Goal: Task Accomplishment & Management: Complete application form

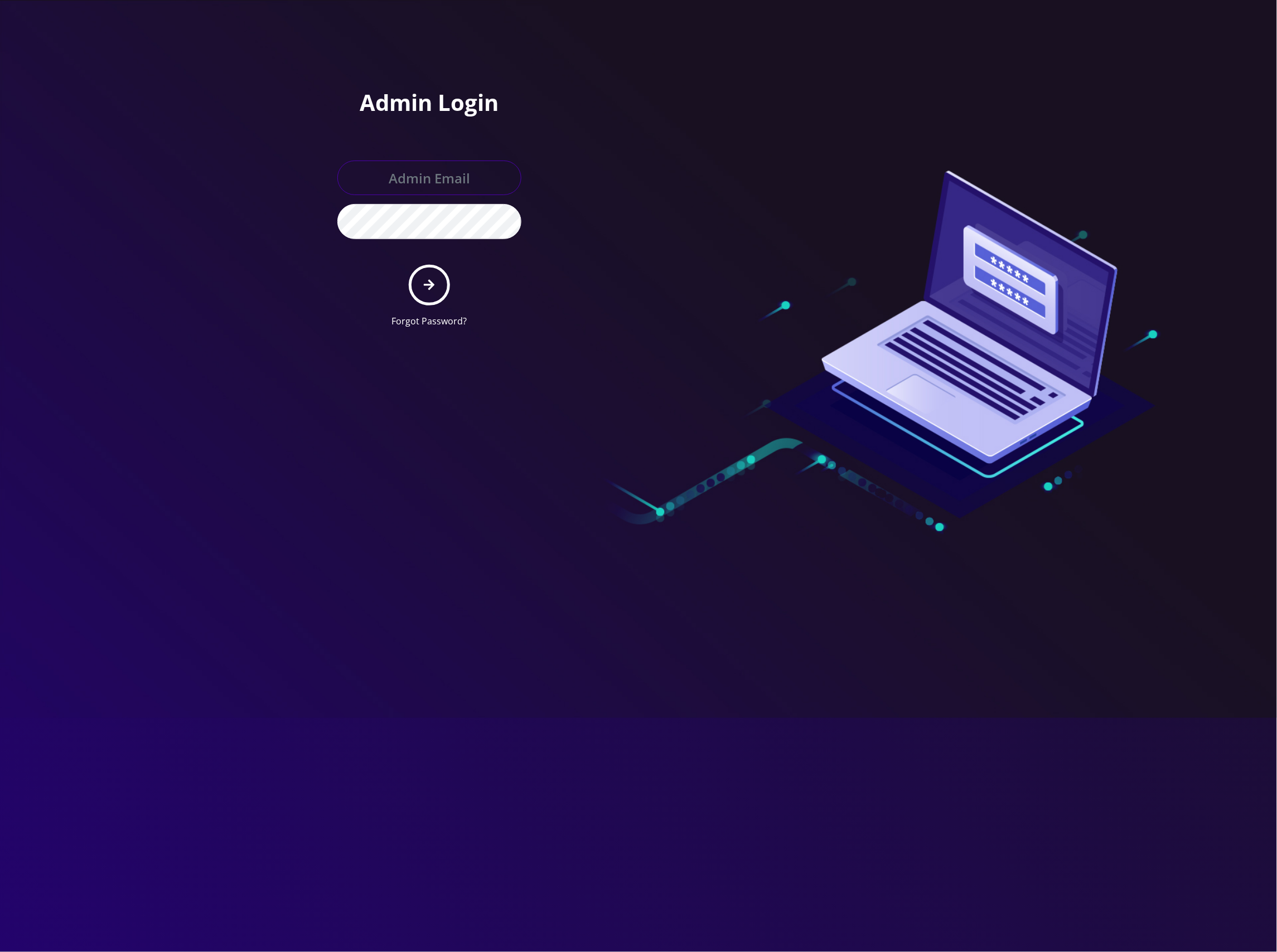
type input "[EMAIL_ADDRESS][DOMAIN_NAME]"
click at [422, 281] on button "submit" at bounding box center [429, 285] width 40 height 40
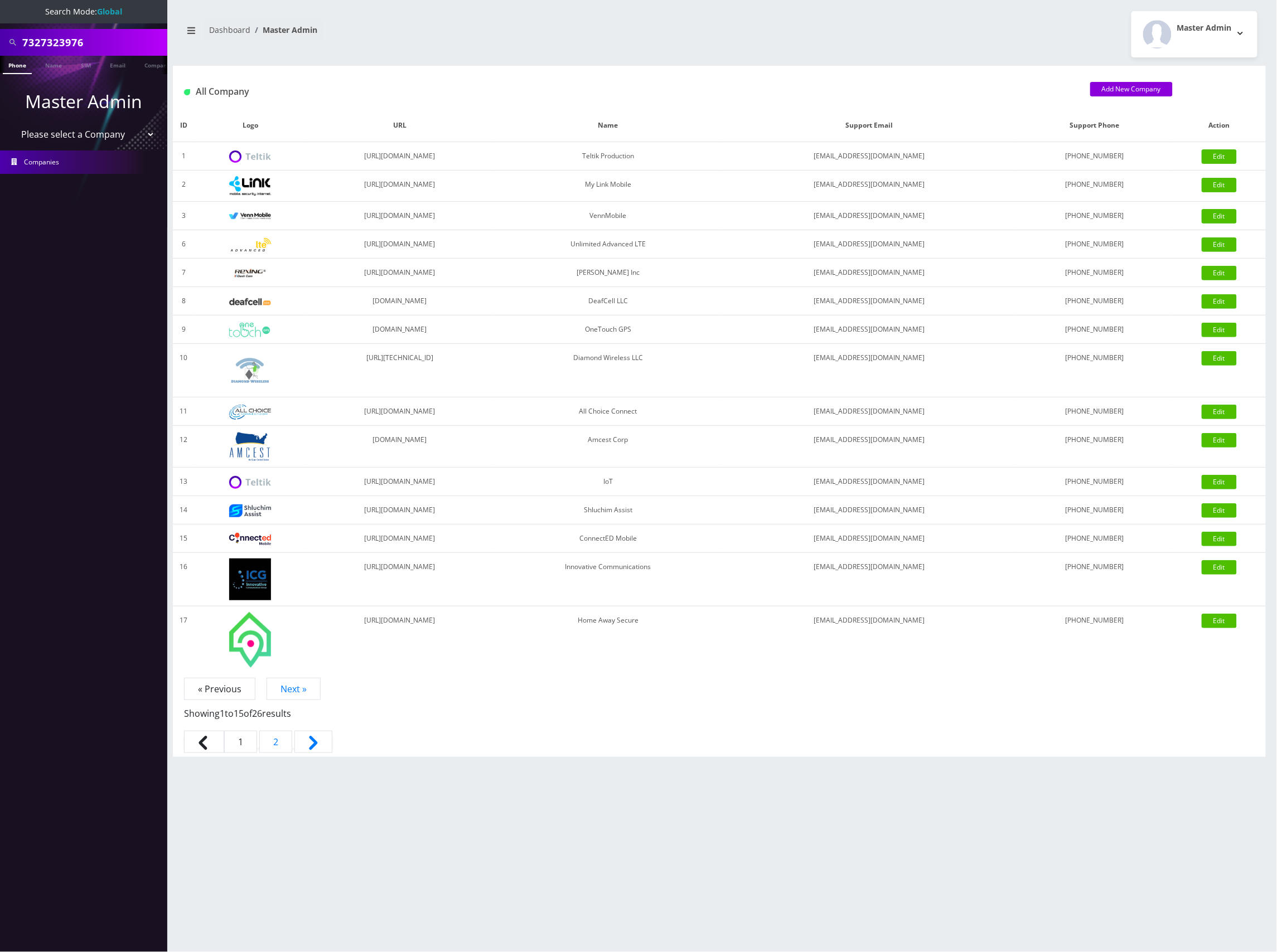
click at [94, 40] on input "7327323976" at bounding box center [94, 42] width 142 height 21
paste input "89148000011798233282"
paste input "text"
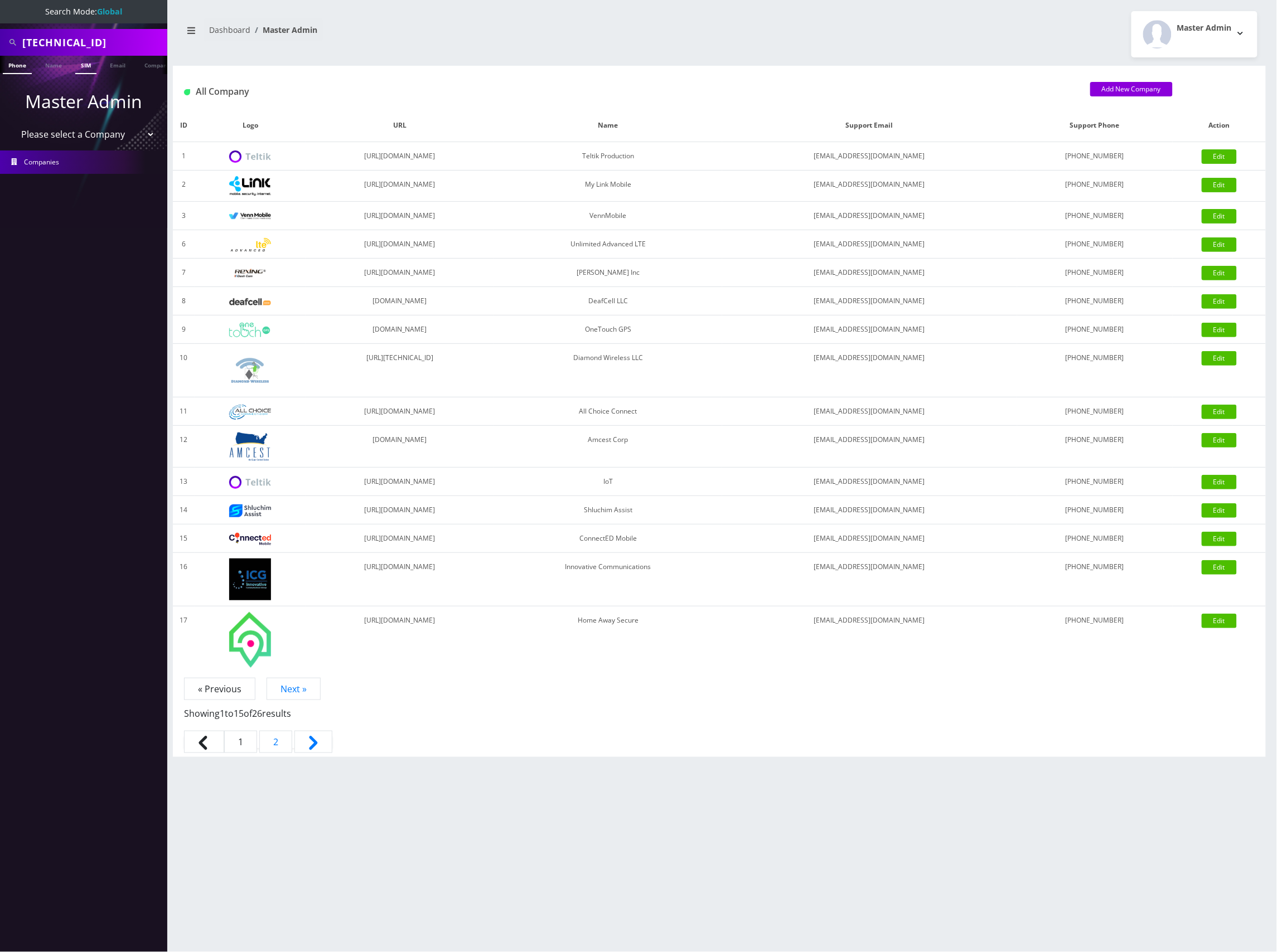
type input "89148000011798233282"
click at [87, 62] on link "SIM" at bounding box center [86, 65] width 21 height 19
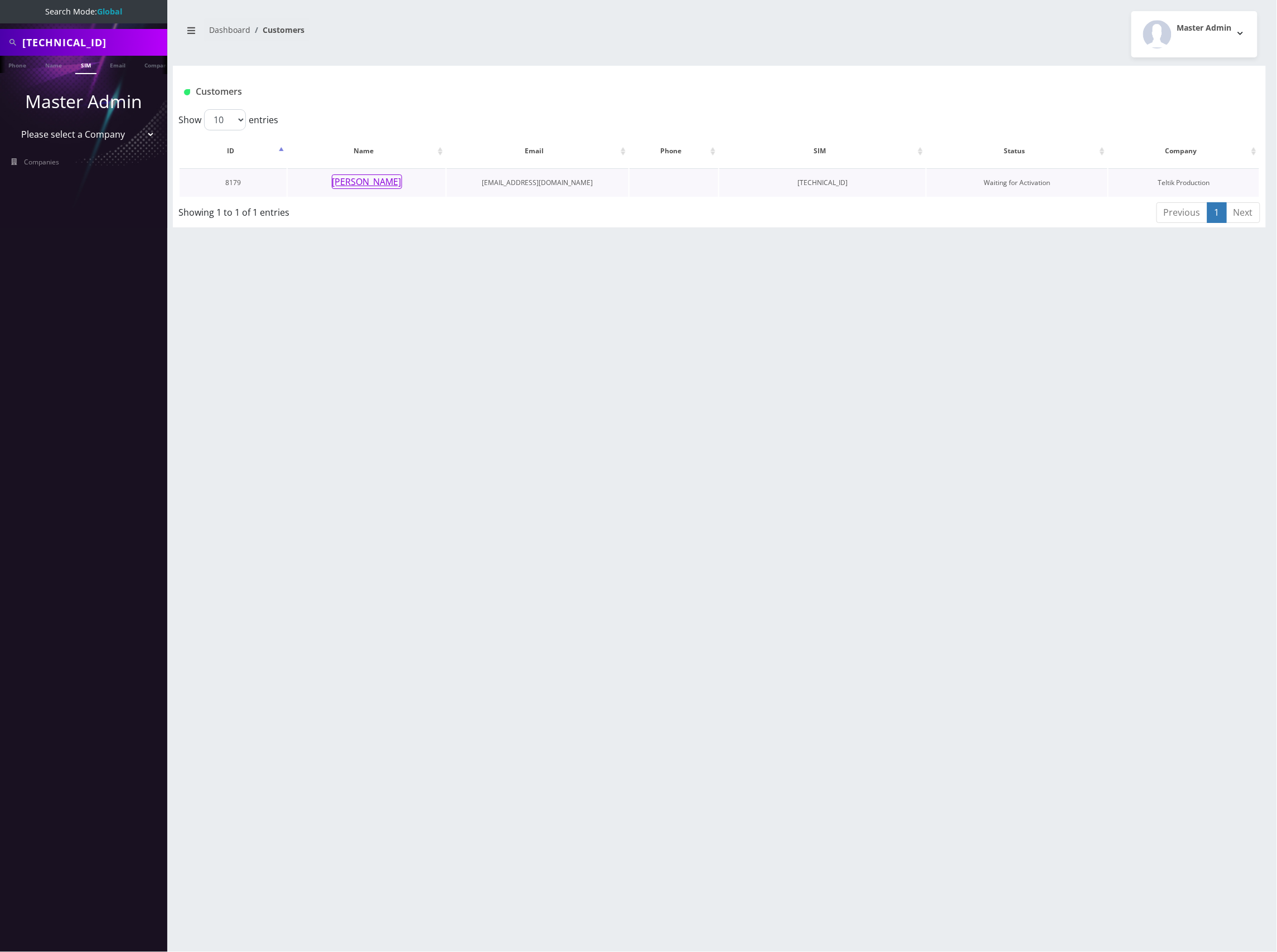
click at [383, 184] on button "[PERSON_NAME]" at bounding box center [367, 182] width 70 height 15
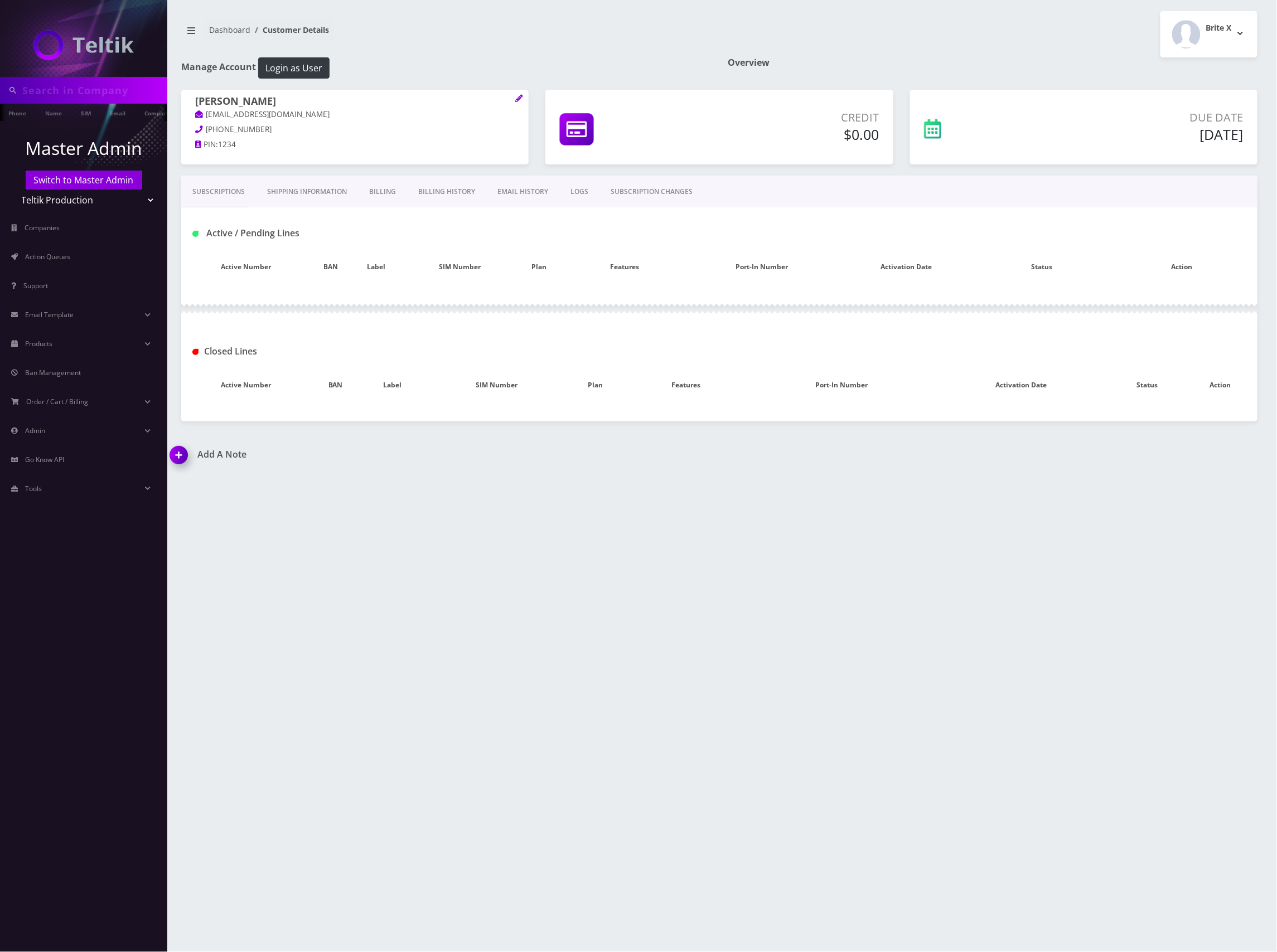
type input "[TECHNICAL_ID]"
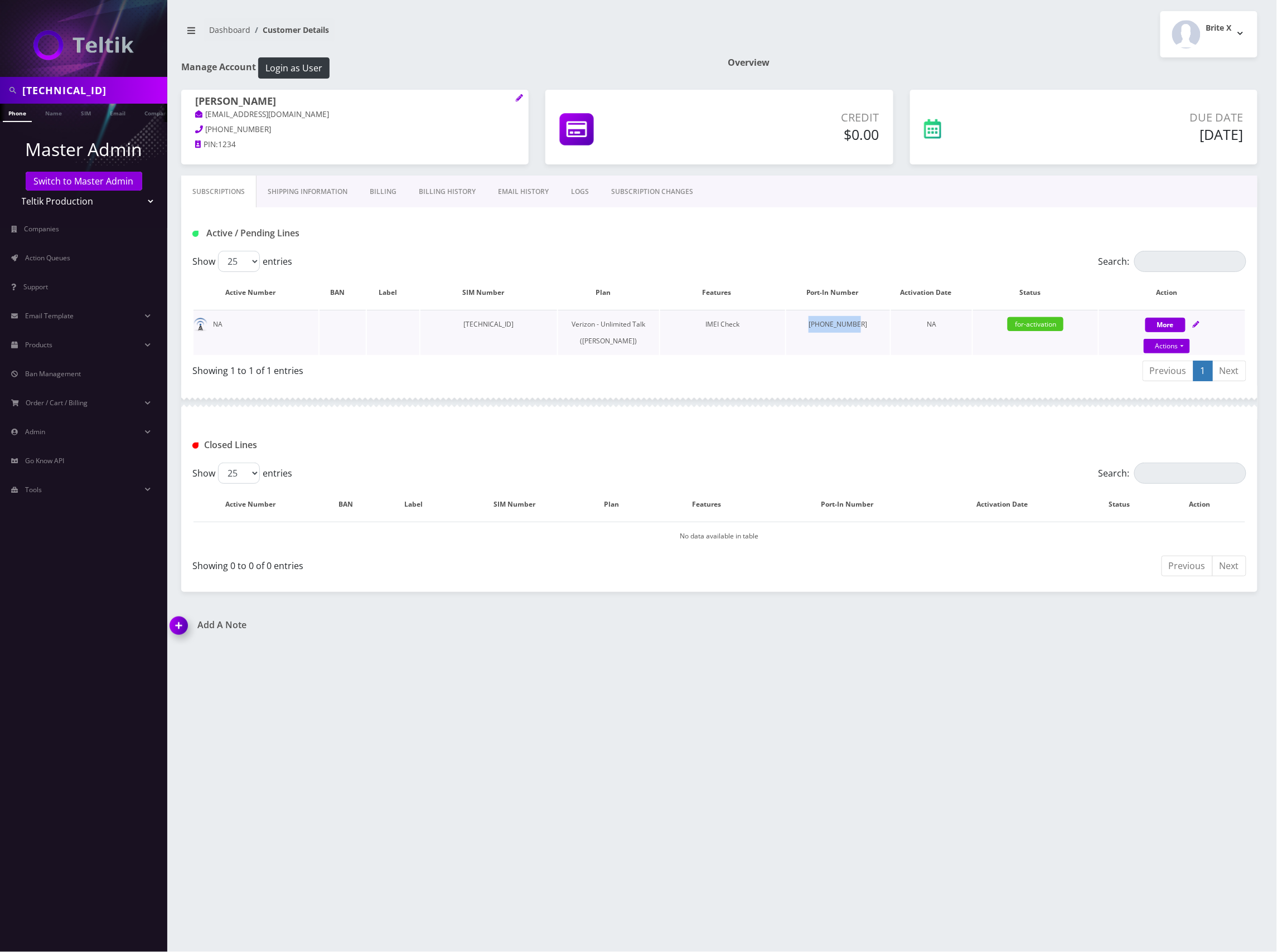
drag, startPoint x: 855, startPoint y: 324, endPoint x: 806, endPoint y: 322, distance: 49.0
click at [806, 322] on td "[PHONE_NUMBER]" at bounding box center [838, 332] width 104 height 45
copy td "[PHONE_NUMBER]"
click at [55, 260] on span "Action Queues" at bounding box center [48, 258] width 45 height 10
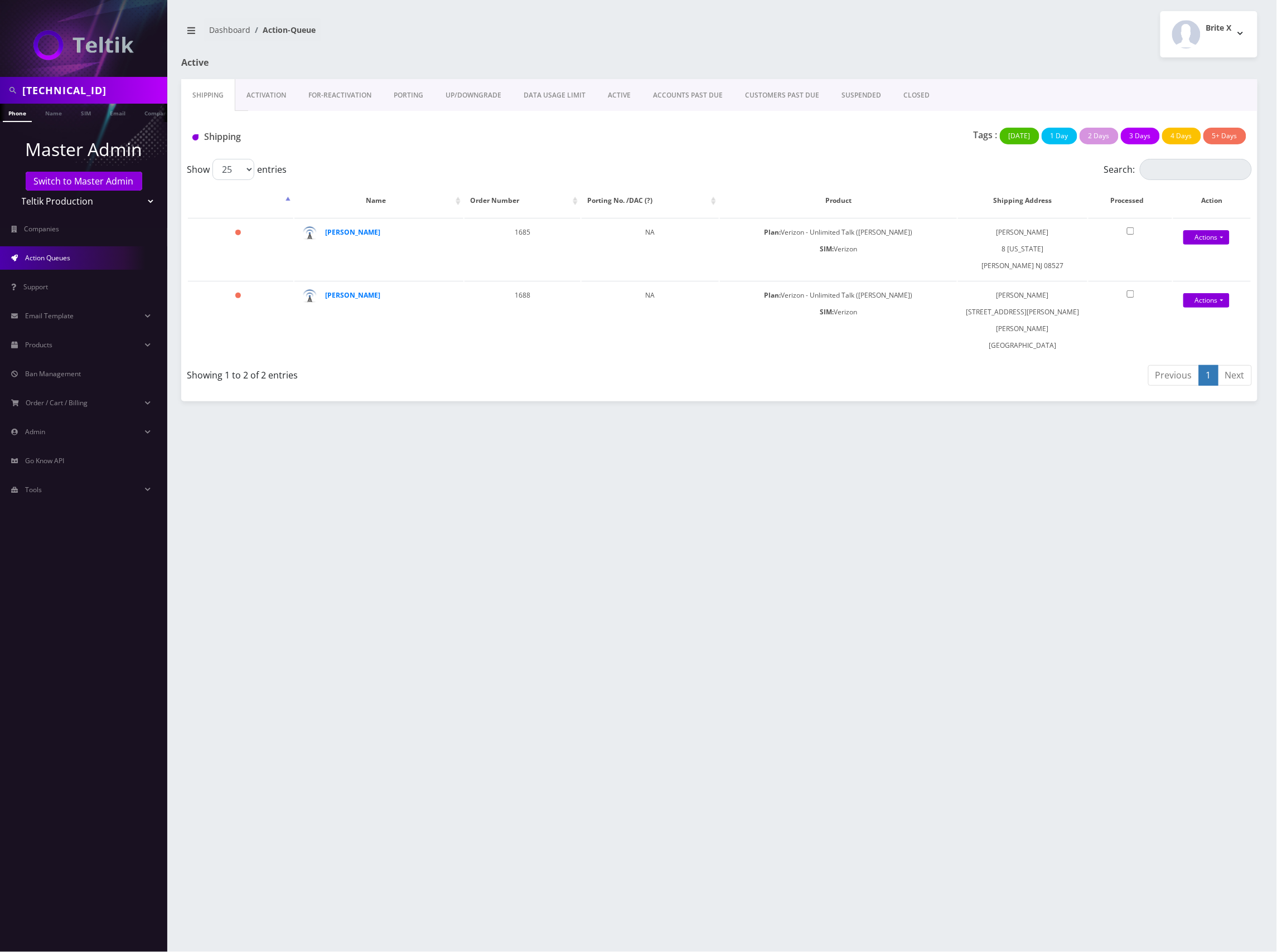
click at [405, 95] on link "PORTING" at bounding box center [409, 95] width 52 height 32
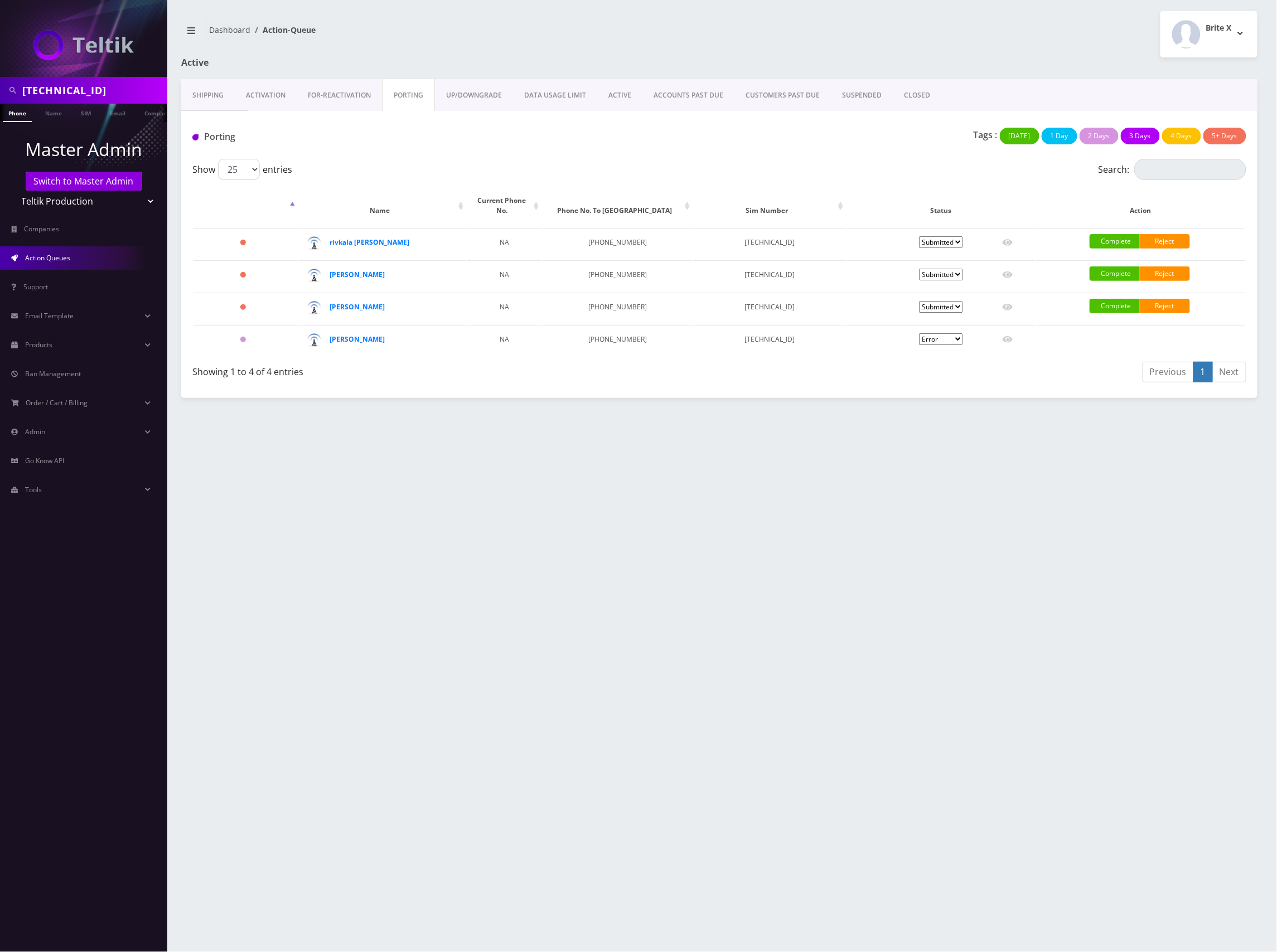
click at [734, 144] on div "Tags : Today 1 Day 2 Days 3 Days 4 Days 5+ Days" at bounding box center [898, 139] width 714 height 23
click at [766, 326] on td "89148000011798233282" at bounding box center [770, 341] width 152 height 32
click at [677, 379] on div "Shipping Activation FOR-REActivation PORTING UP/DOWNGRADE DATA USAGE LIMIT ACTI…" at bounding box center [719, 239] width 1076 height 319
click at [961, 333] on select "Pending Submitted Error Cancelled" at bounding box center [941, 339] width 44 height 11
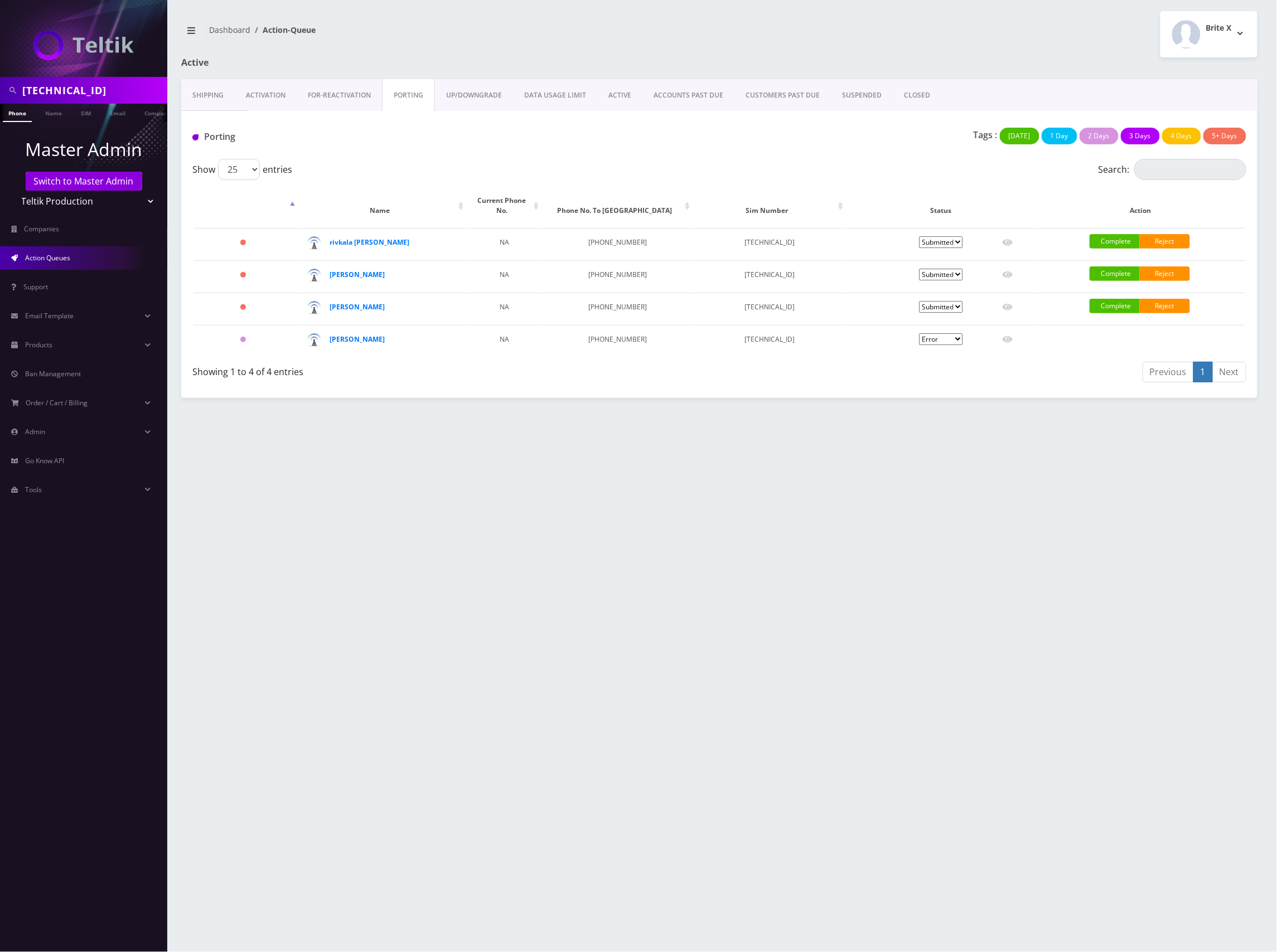
click at [1029, 370] on div "Previous 1 Next" at bounding box center [987, 374] width 519 height 26
click at [1009, 336] on icon at bounding box center [1008, 340] width 10 height 6
type input "Shmuel Kops"
type input "2 Nicole Ct"
type input "Jackson"
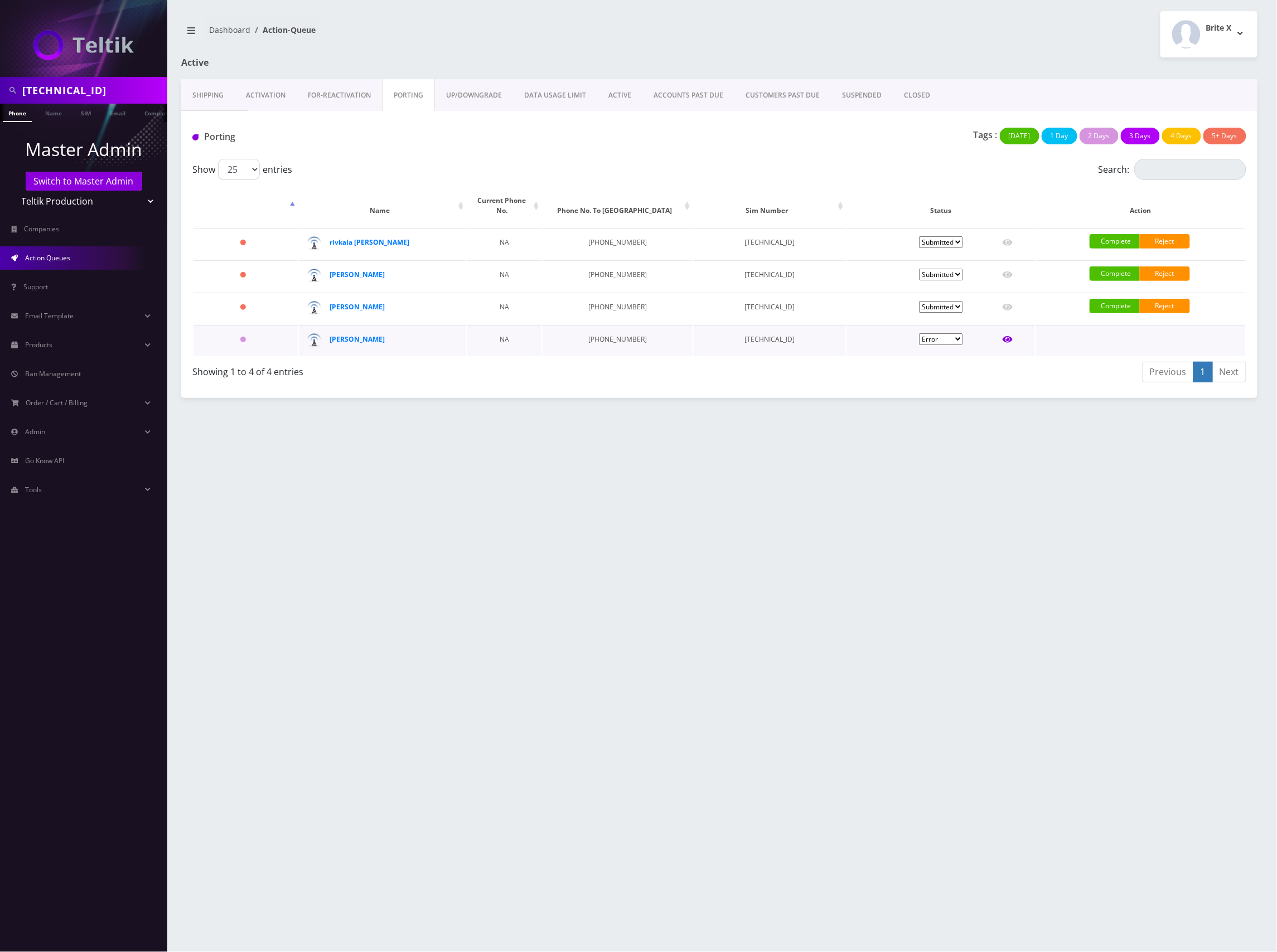
select select "NJ"
type input "08527"
type input "89148000011798233282"
type input "9086705370"
type input "tracfone"
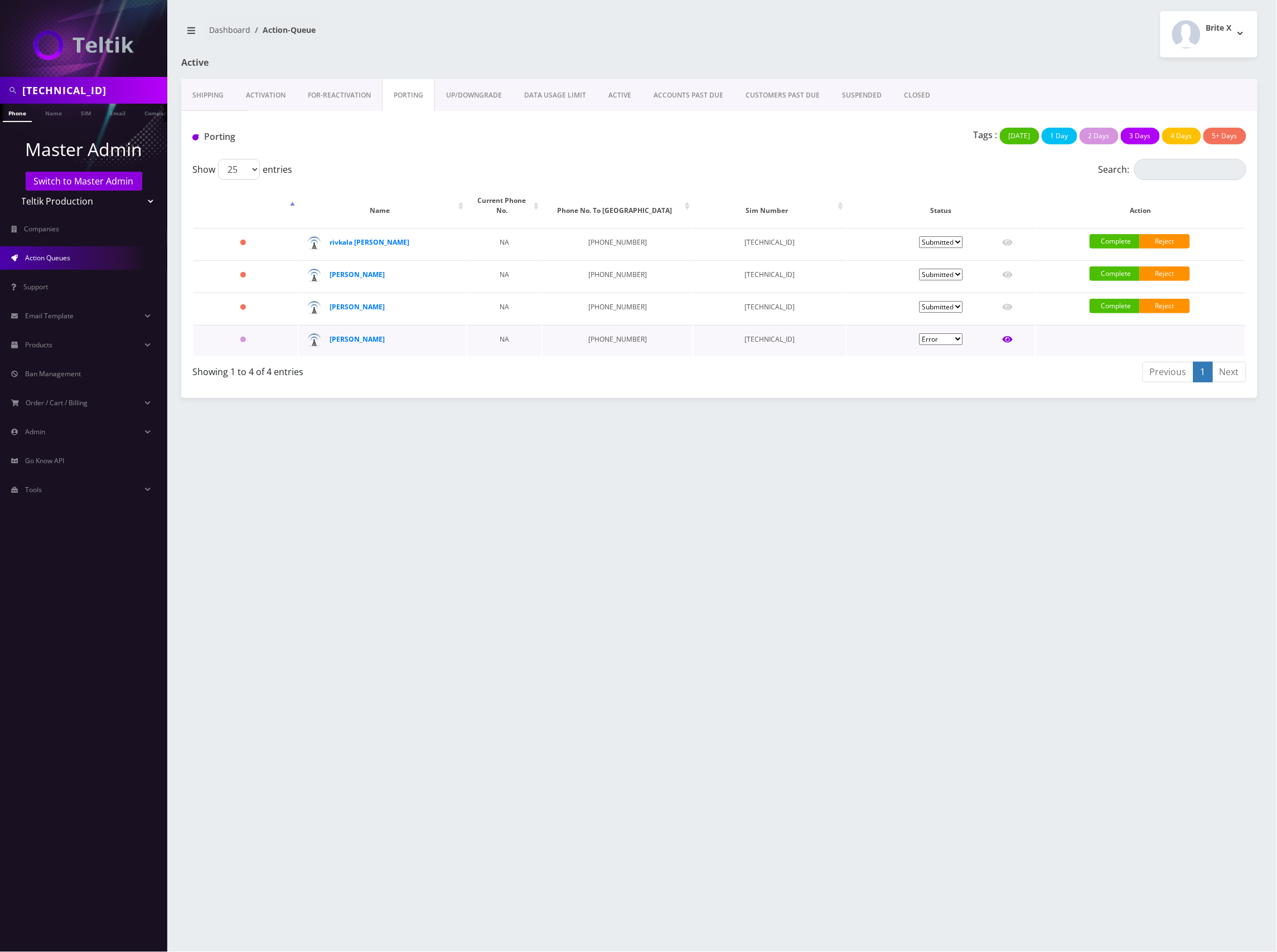
type input "359908107613334"
type input "3052"
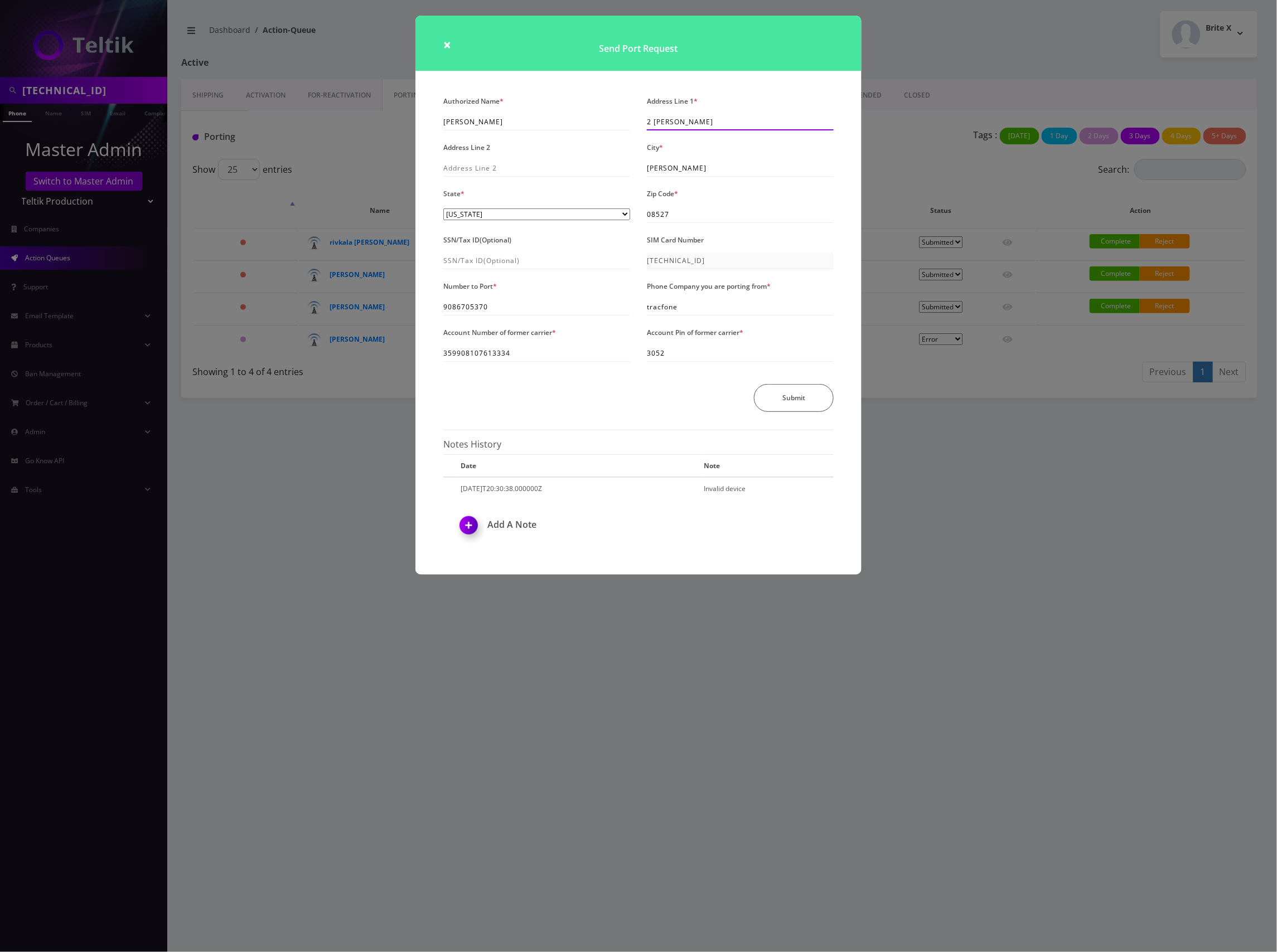
drag, startPoint x: 708, startPoint y: 124, endPoint x: 537, endPoint y: 129, distance: 171.1
click at [537, 129] on div "Authorized Name * Shmuel Kops Address Line 1 * 2 Nicole Ct Address Line 2 City …" at bounding box center [638, 256] width 407 height 328
drag, startPoint x: 685, startPoint y: 171, endPoint x: 770, endPoint y: 162, distance: 85.5
click at [557, 163] on div "Authorized Name * Shmuel Kops Address Line 1 * 2 Nicole Ct Address Line 2 City …" at bounding box center [638, 258] width 407 height 330
drag, startPoint x: 702, startPoint y: 217, endPoint x: 584, endPoint y: 214, distance: 118.0
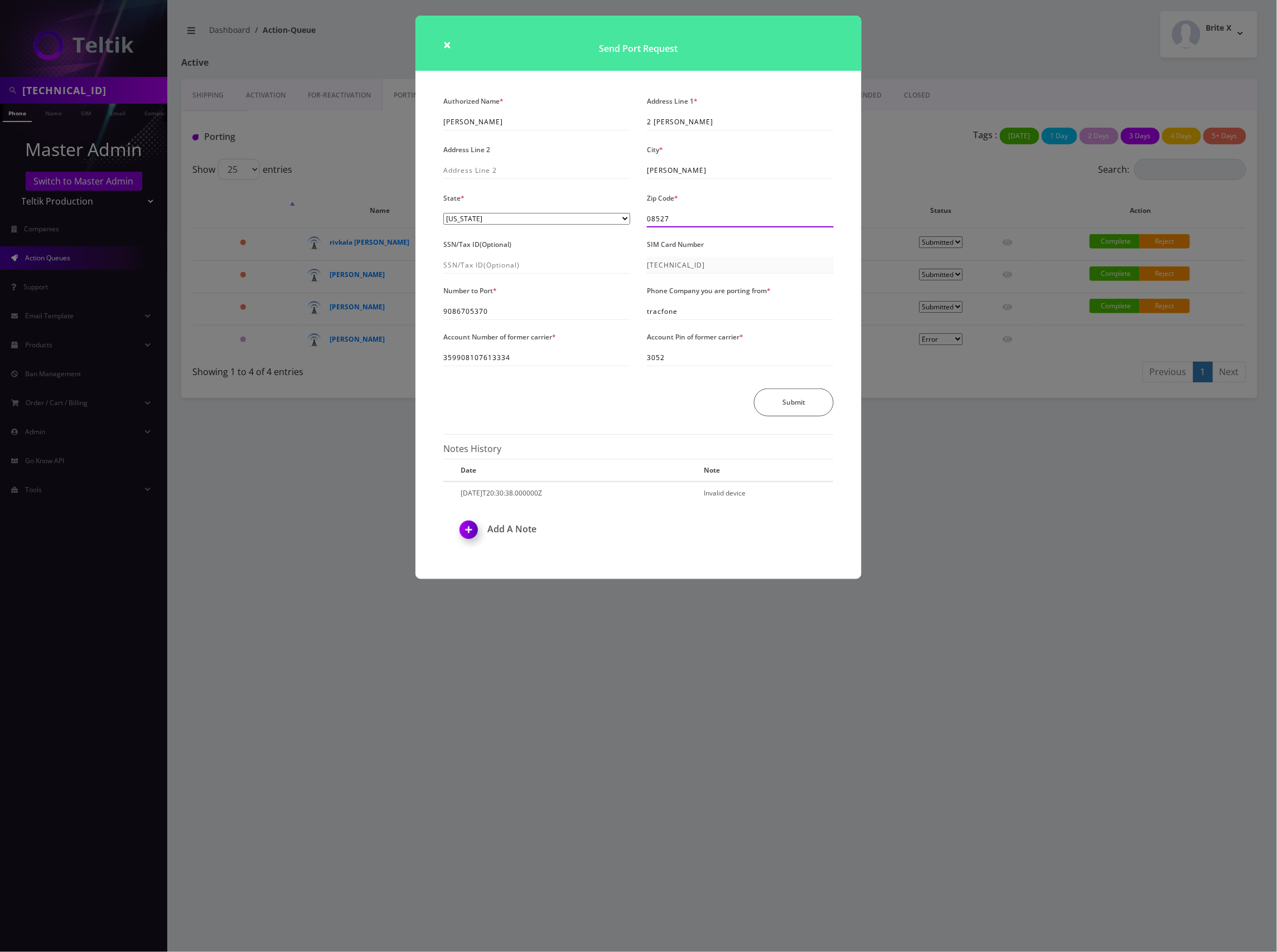
click at [584, 214] on div "Authorized Name * Shmuel Kops Address Line 1 * 2 Nicole Ct Address Line 2 City …" at bounding box center [638, 259] width 407 height 332
drag, startPoint x: 506, startPoint y: 315, endPoint x: 431, endPoint y: 309, distance: 75.2
click at [431, 309] on div "Authorized Name * Shmuel Kops Address Line 1 * 2 Nicole Ct Address Line 2 City …" at bounding box center [638, 337] width 446 height 489
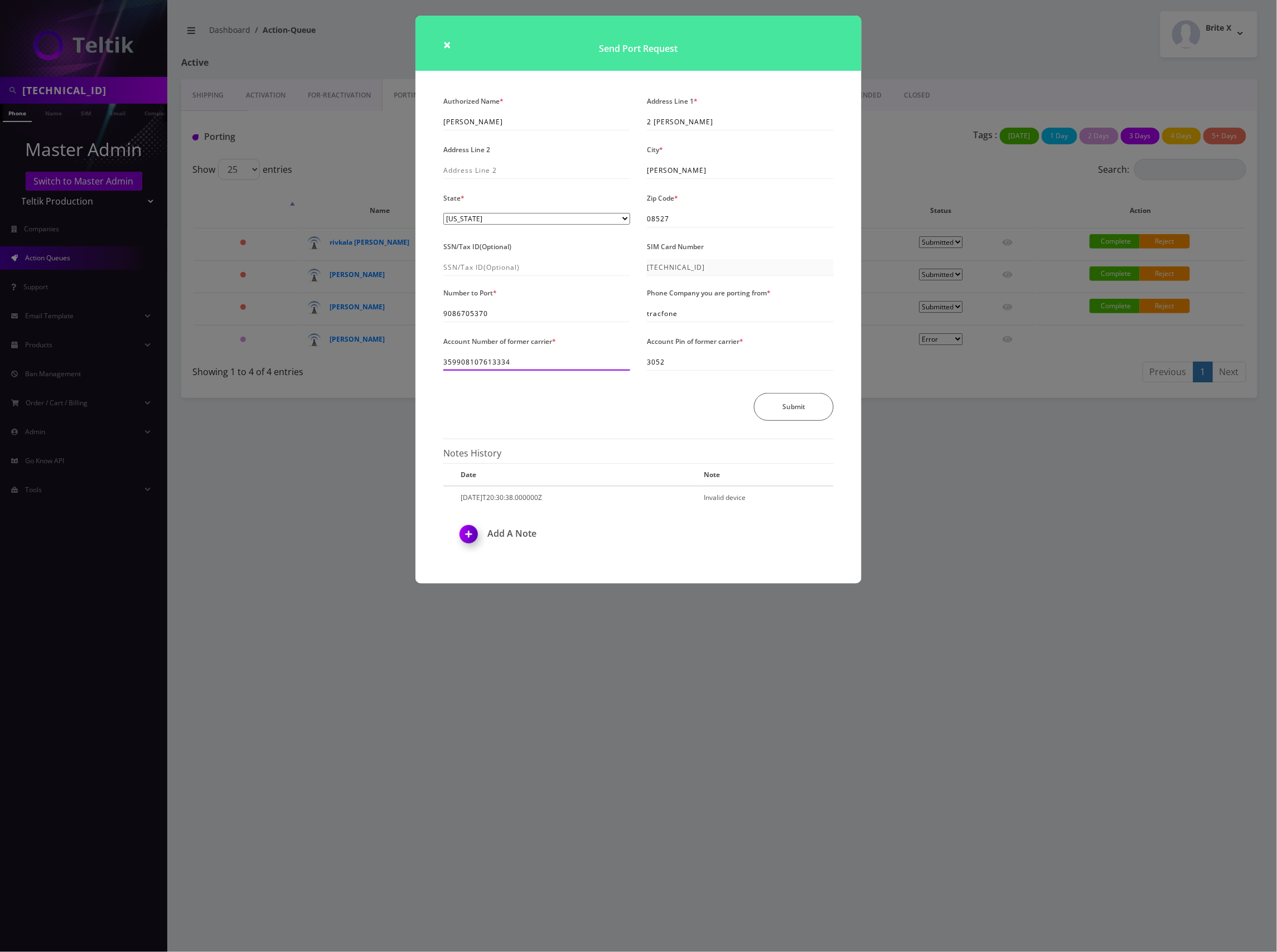
click at [512, 360] on input "359908107613334" at bounding box center [537, 362] width 187 height 17
drag, startPoint x: 528, startPoint y: 362, endPoint x: 418, endPoint y: 360, distance: 110.0
click at [418, 360] on div "Authorized Name * Shmuel Kops Address Line 1 * 2 Nicole Ct Address Line 2 City …" at bounding box center [638, 338] width 446 height 491
click at [543, 360] on input "359908107613334" at bounding box center [537, 362] width 187 height 17
click at [539, 363] on input "359908107613334" at bounding box center [537, 362] width 187 height 17
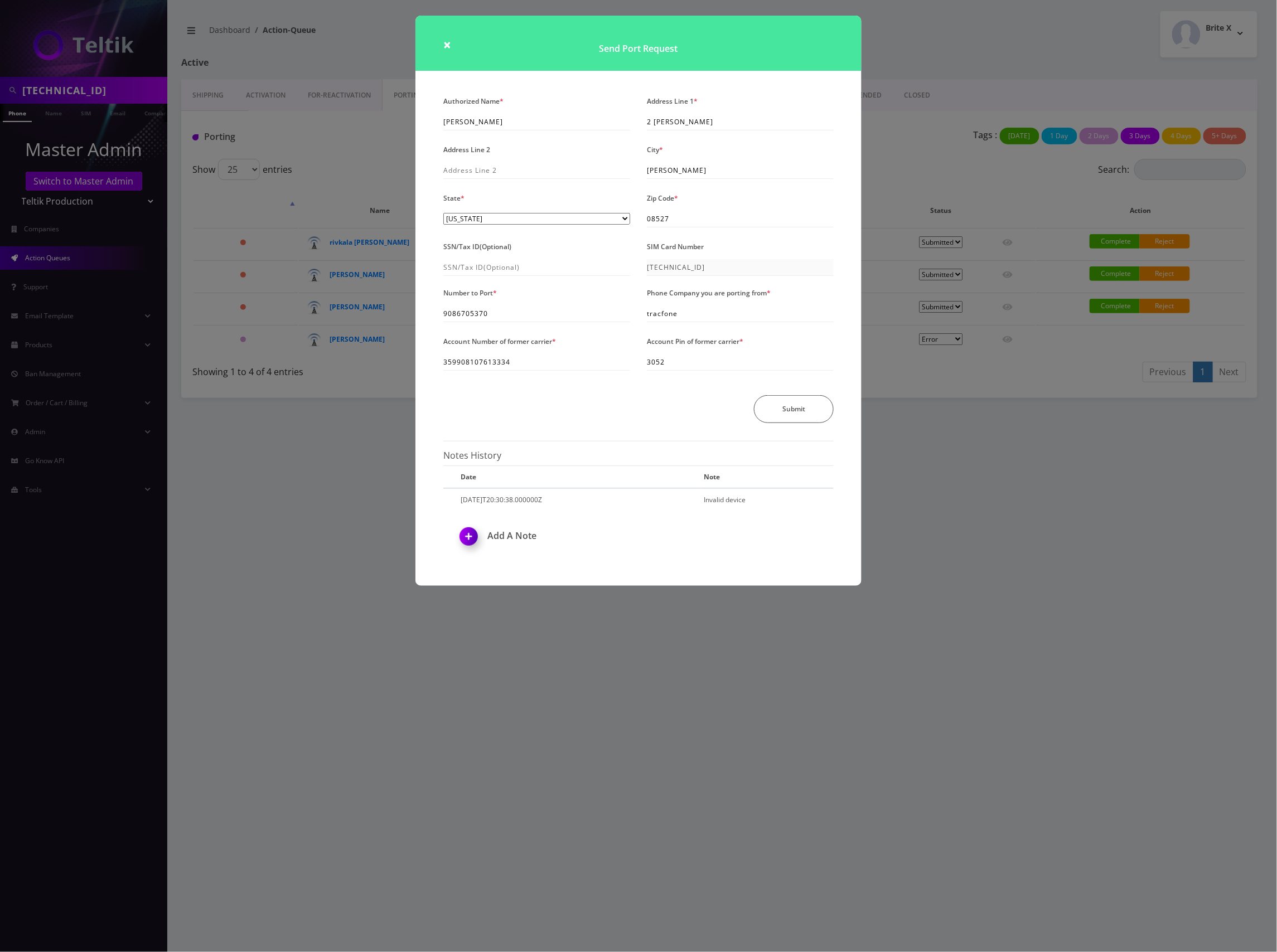
click at [578, 387] on div "Authorized Name * Shmuel Kops Address Line 1 * 2 Nicole Ct Address Line 2 City …" at bounding box center [638, 262] width 407 height 339
click at [927, 410] on div "× Send Port Request Authorized Name * Shmuel Kops Address Line 1 * 2 Nicole Ct …" at bounding box center [638, 476] width 1277 height 952
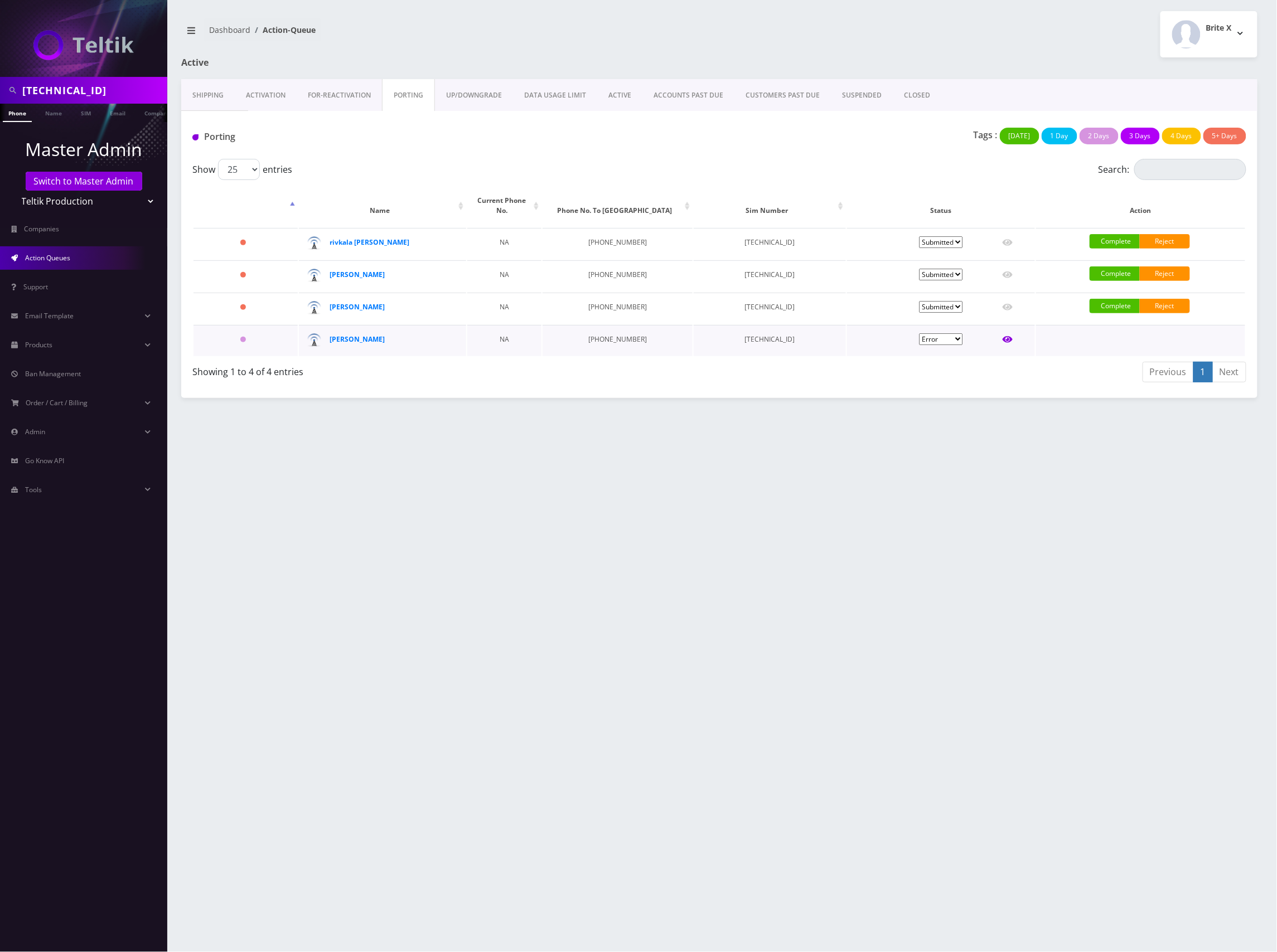
click at [1008, 336] on icon at bounding box center [1008, 340] width 10 height 6
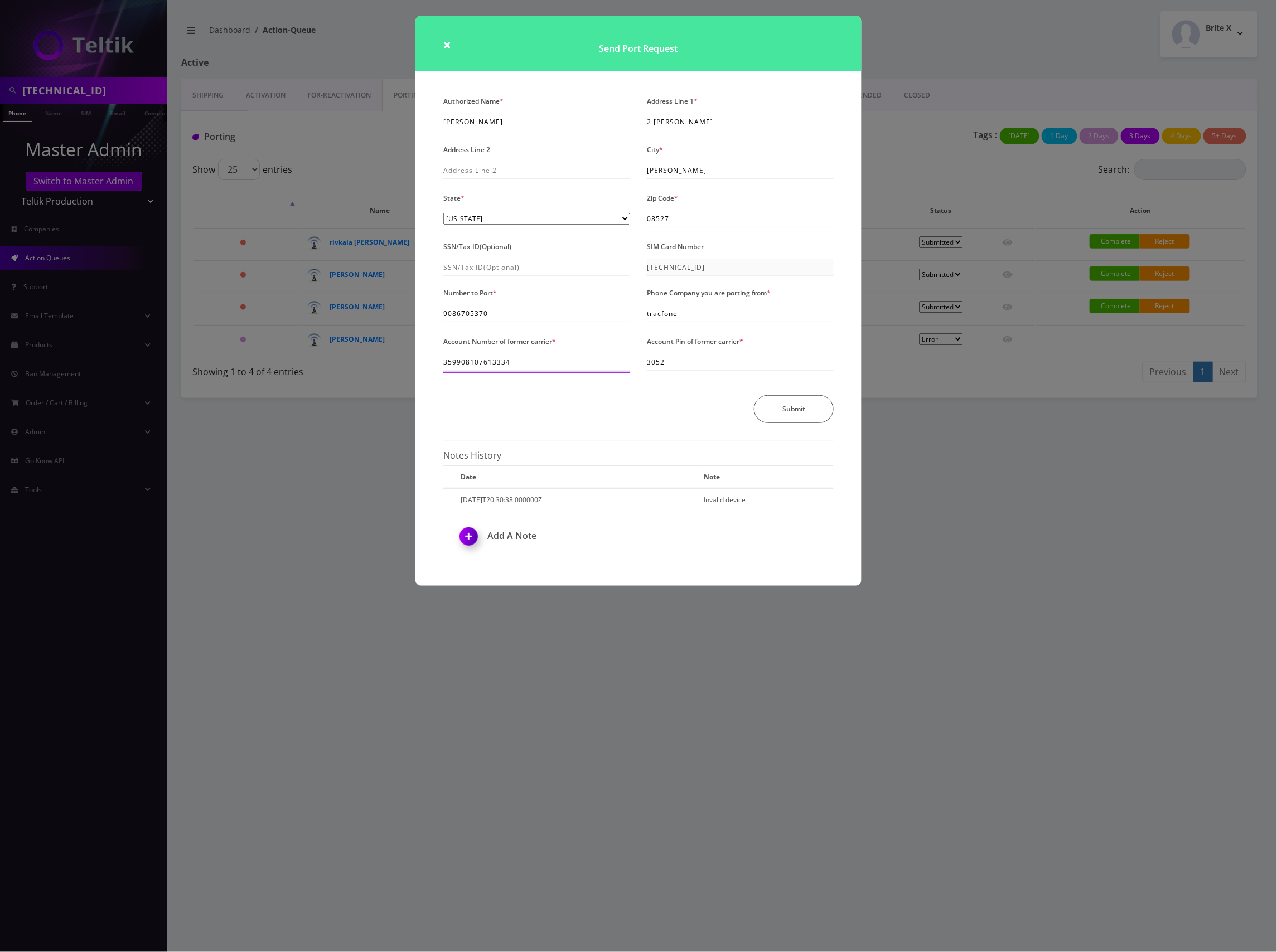
drag, startPoint x: 516, startPoint y: 357, endPoint x: 418, endPoint y: 355, distance: 98.0
click at [418, 355] on div "Authorized Name * Shmuel Kops Address Line 1 * 2 Nicole Ct Address Line 2 City …" at bounding box center [638, 339] width 446 height 493
click at [919, 57] on div "× Send Port Request Authorized Name * Shmuel Kops Address Line 1 * 2 Nicole Ct …" at bounding box center [638, 476] width 1277 height 952
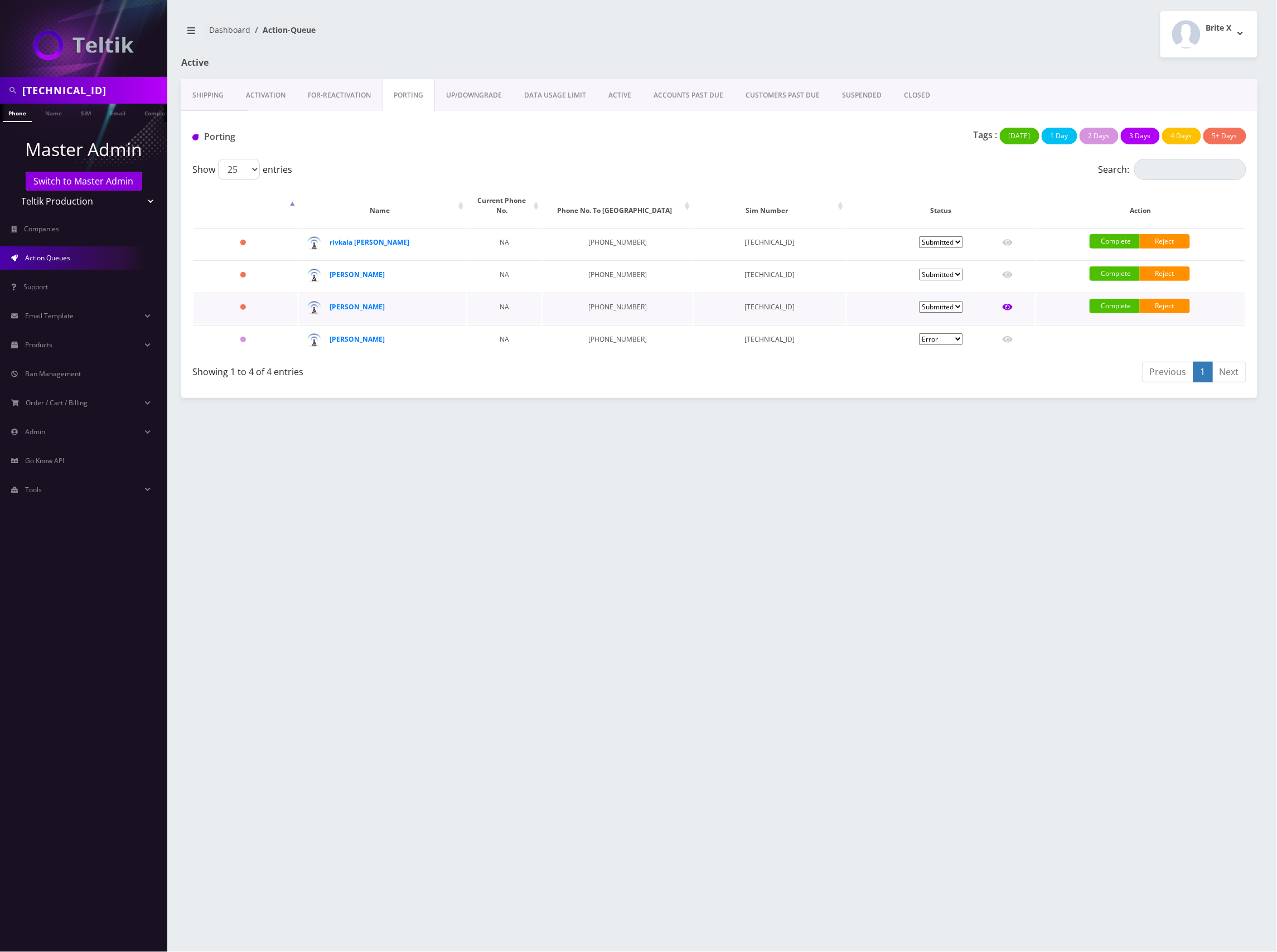
click at [1008, 304] on icon at bounding box center [1008, 307] width 10 height 6
type input "Bassy Lieberman"
type input "9 11th Street"
type input "Lakewood"
type input "08701"
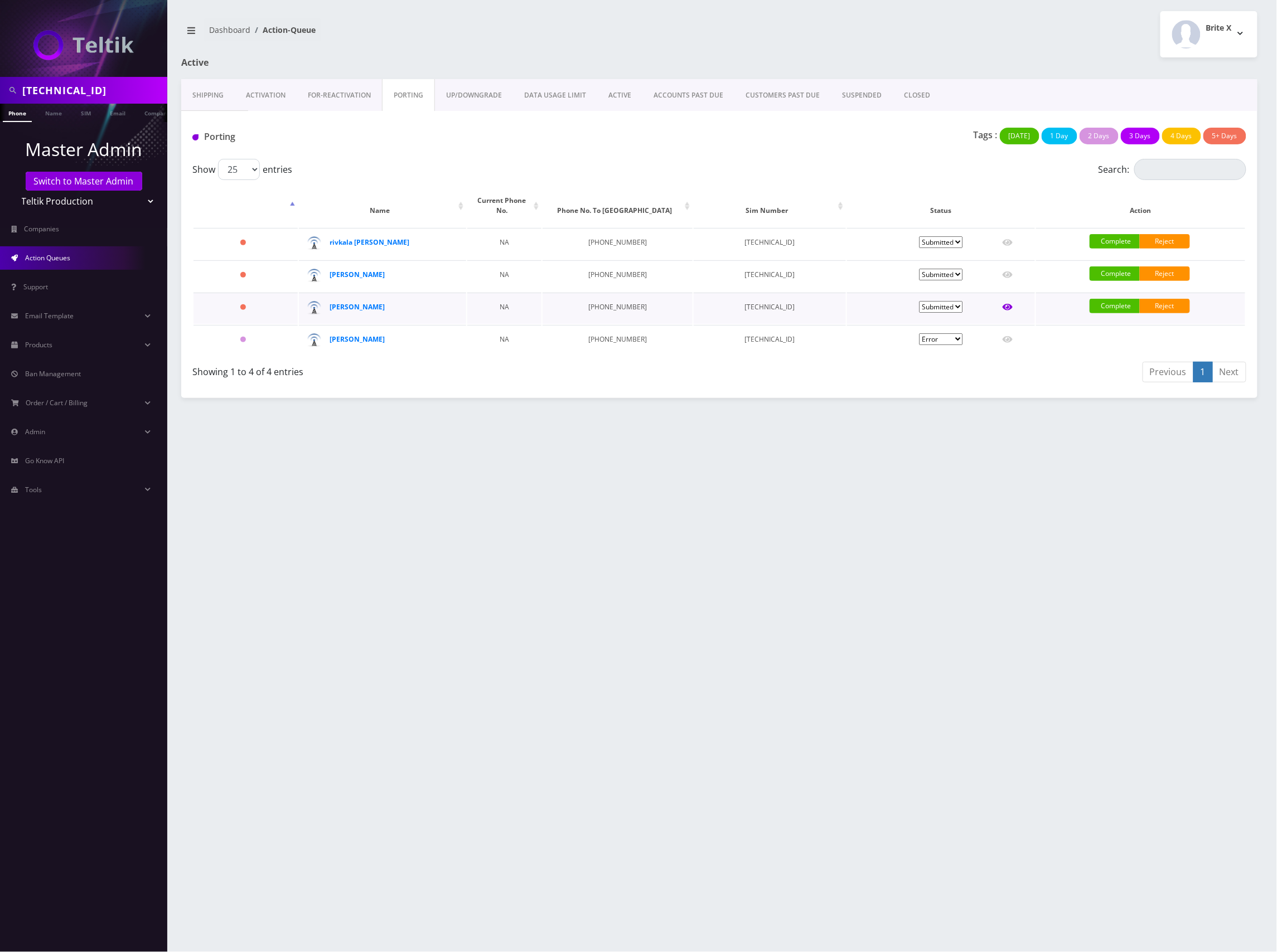
type input "89148000011798237226"
type input "8483671667"
type input "Us Mobile"
type input "1939183"
type input "1866"
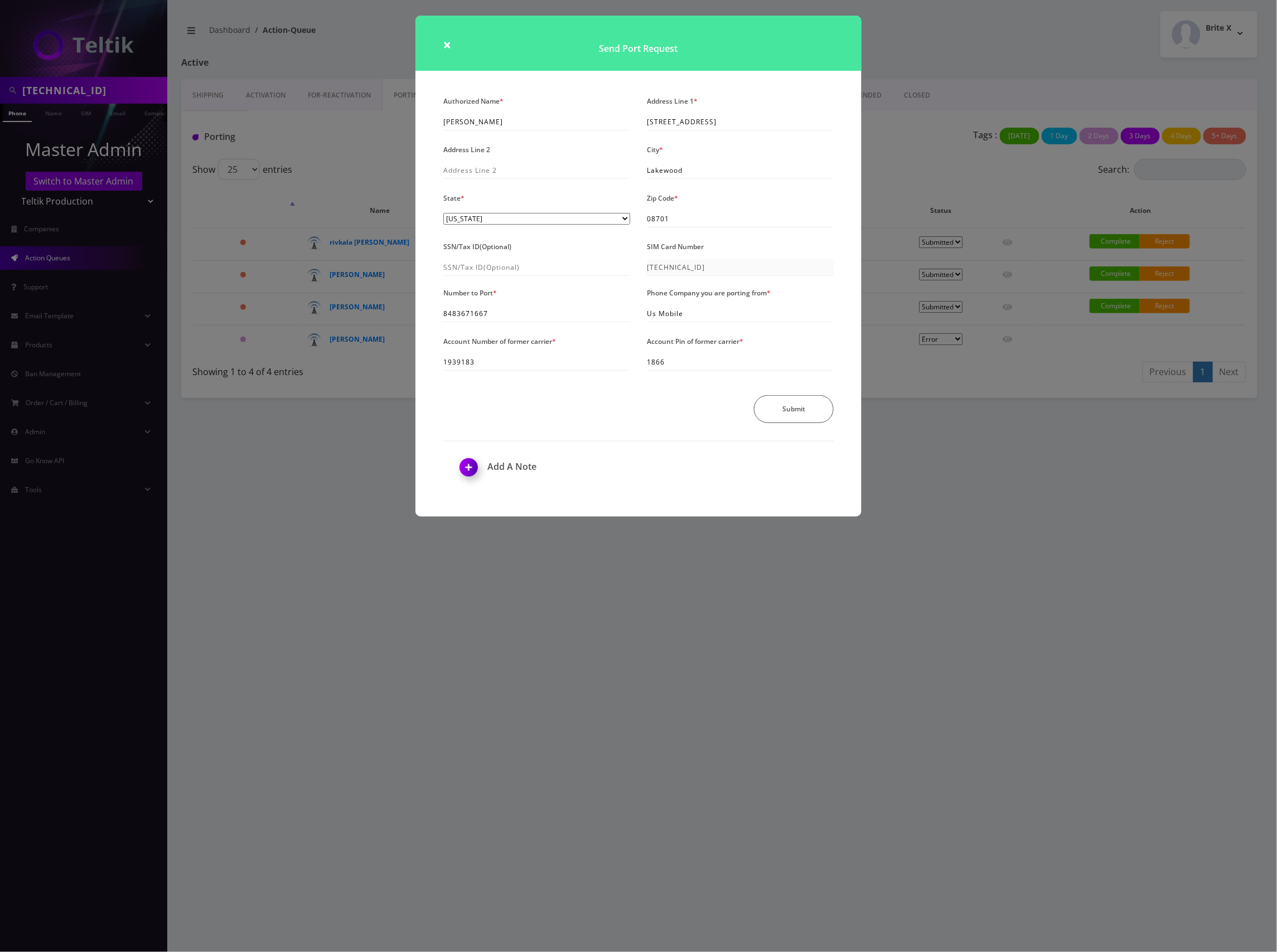
click at [974, 74] on div "× Send Port Request Authorized Name * Bassy Lieberman Address Line 1 * 9 11th S…" at bounding box center [638, 476] width 1277 height 952
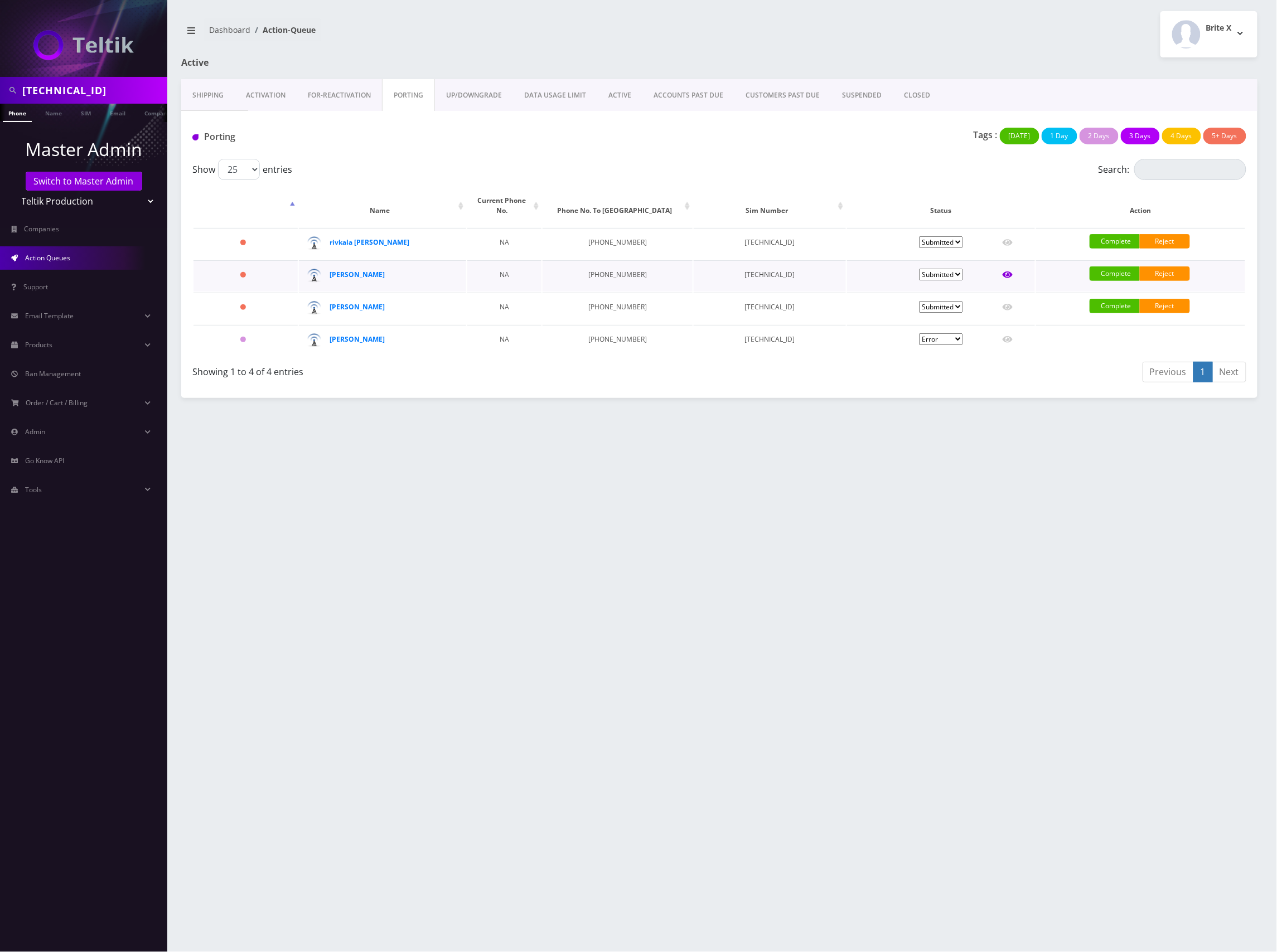
click at [1009, 272] on icon at bounding box center [1008, 275] width 10 height 6
type input "Bnos Esther"
type input "116 North Labrea"
type input "Los Angeles"
select select "CA"
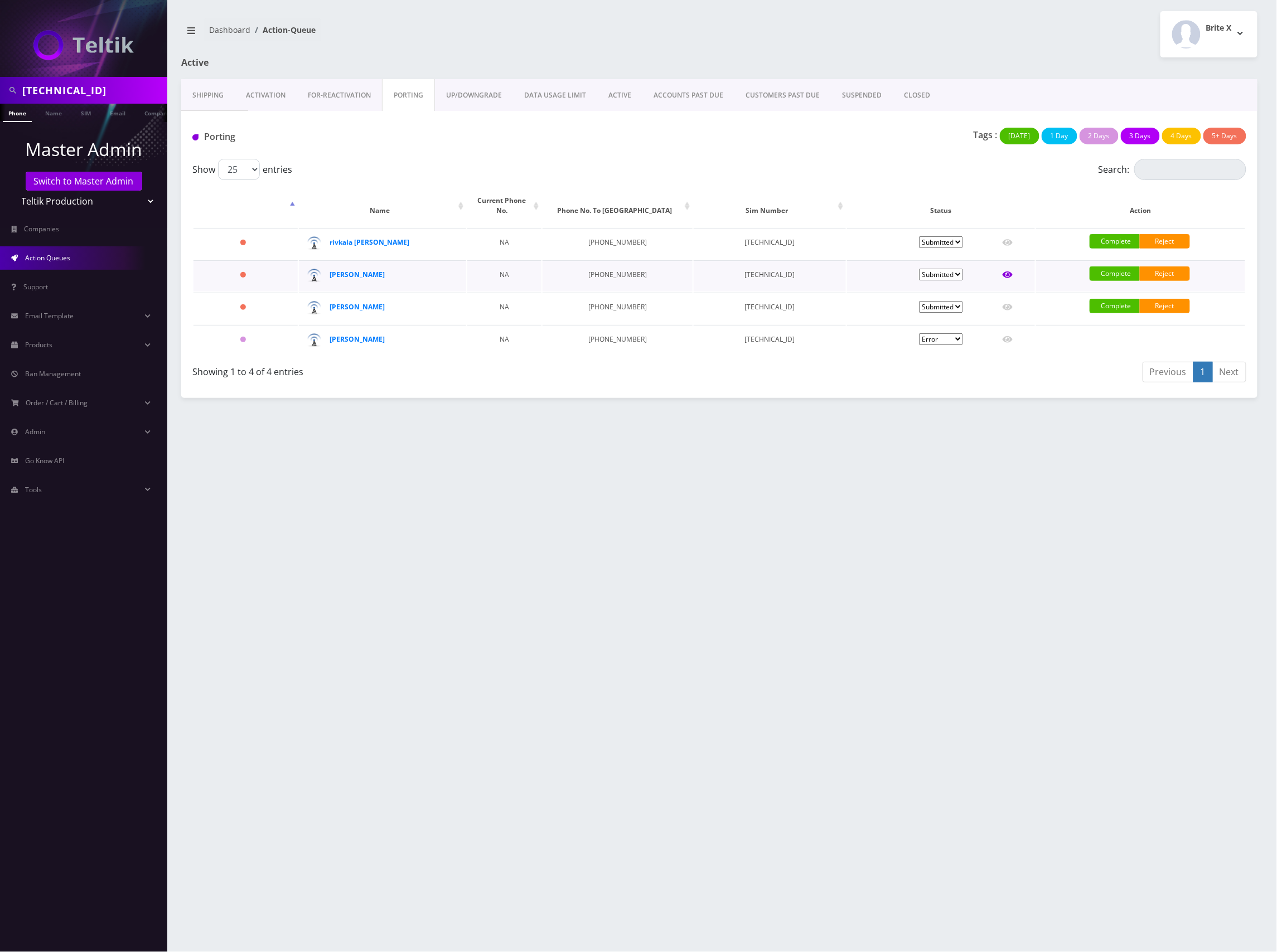
type input "90036"
type input "89148000011798233241"
type input "3233511937"
type input "7008"
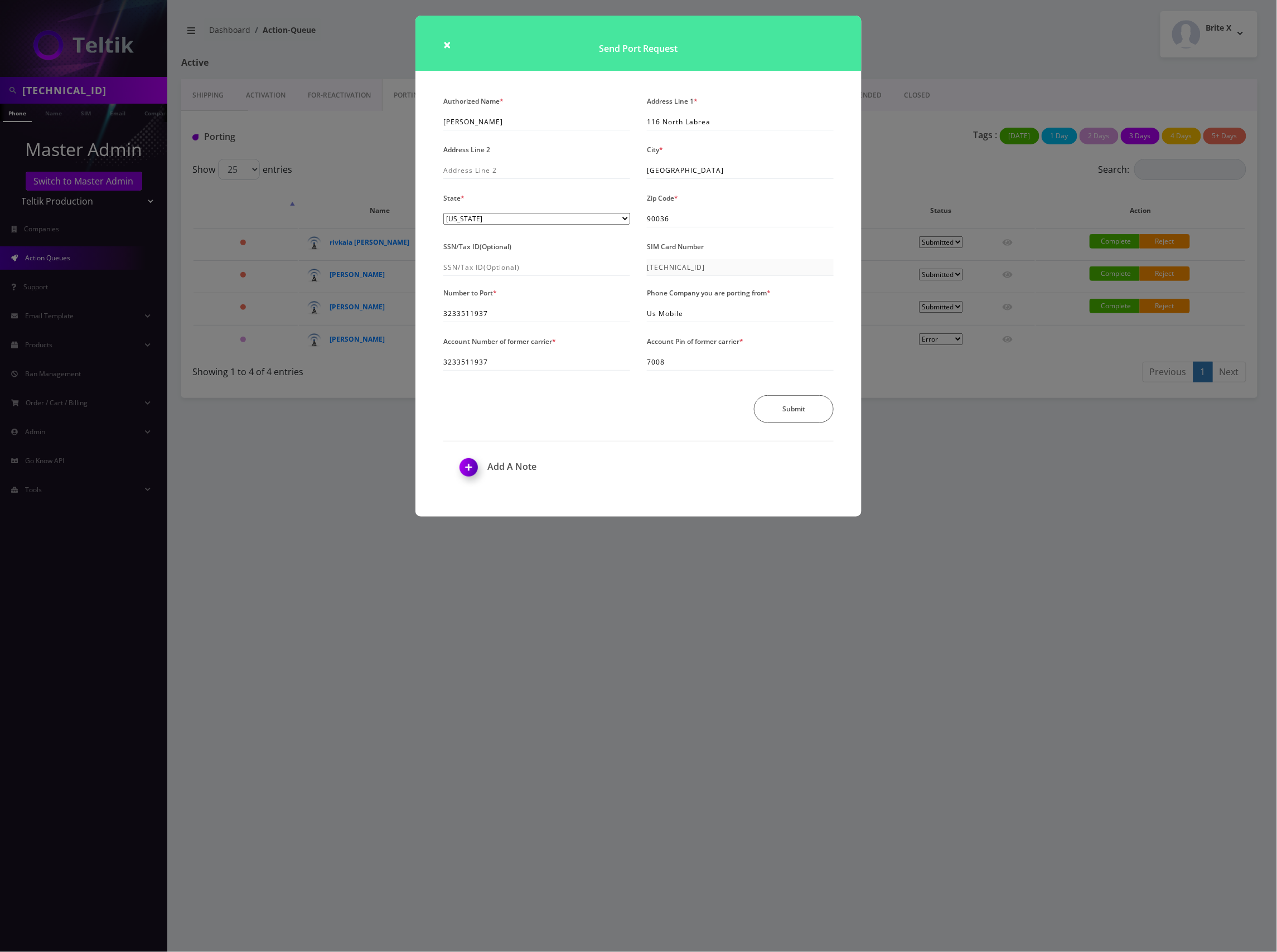
drag, startPoint x: 1023, startPoint y: 90, endPoint x: 1028, endPoint y: 94, distance: 6.4
click at [1025, 90] on div "× Send Port Request Authorized Name * Bnos Esther Address Line 1 * 116 North La…" at bounding box center [638, 476] width 1277 height 952
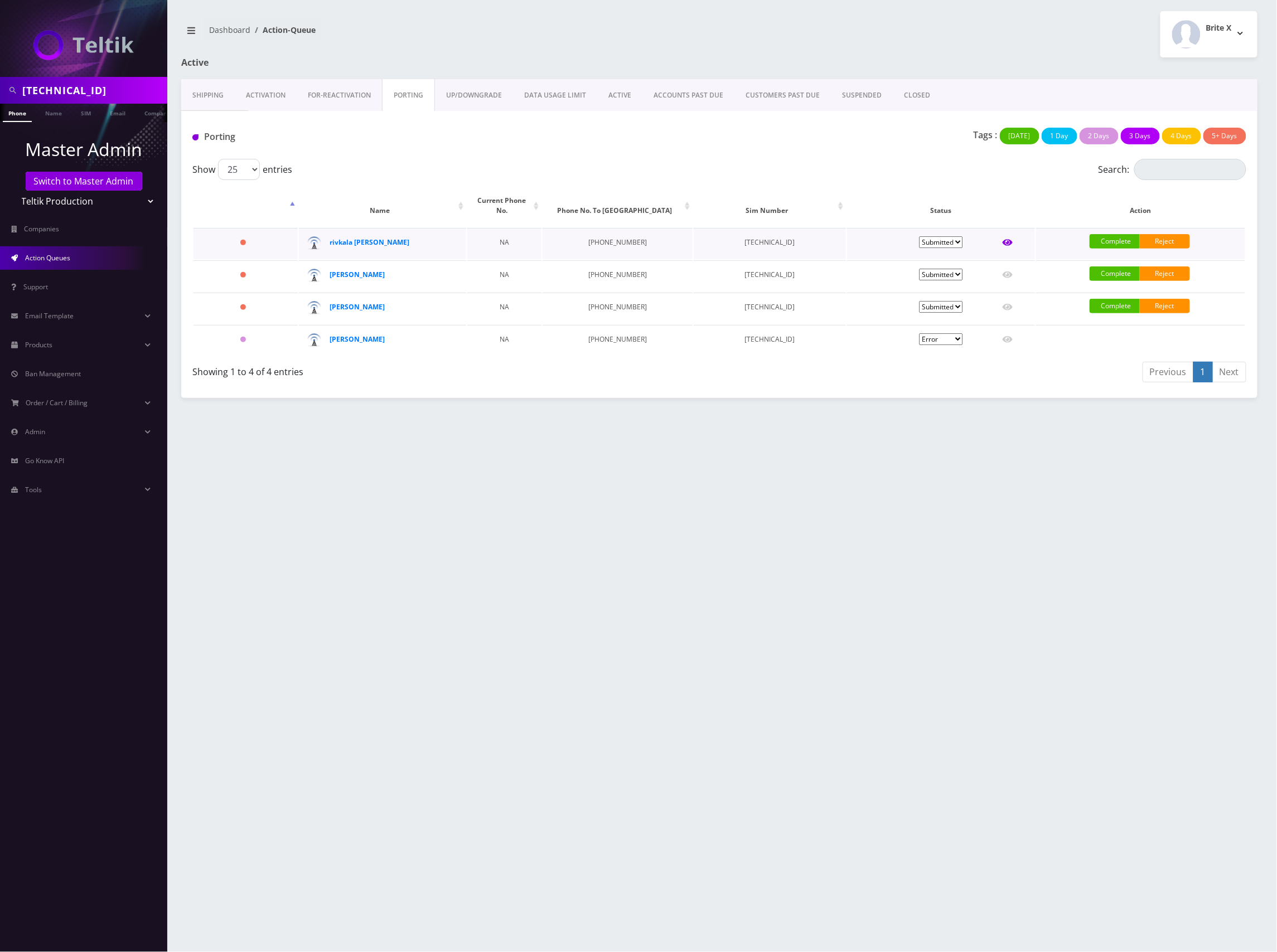
click at [1009, 238] on icon at bounding box center [1008, 242] width 10 height 9
type input "Rivka Parnes"
type input "1 Valencia Drive"
type input "Monsey"
select select "NY"
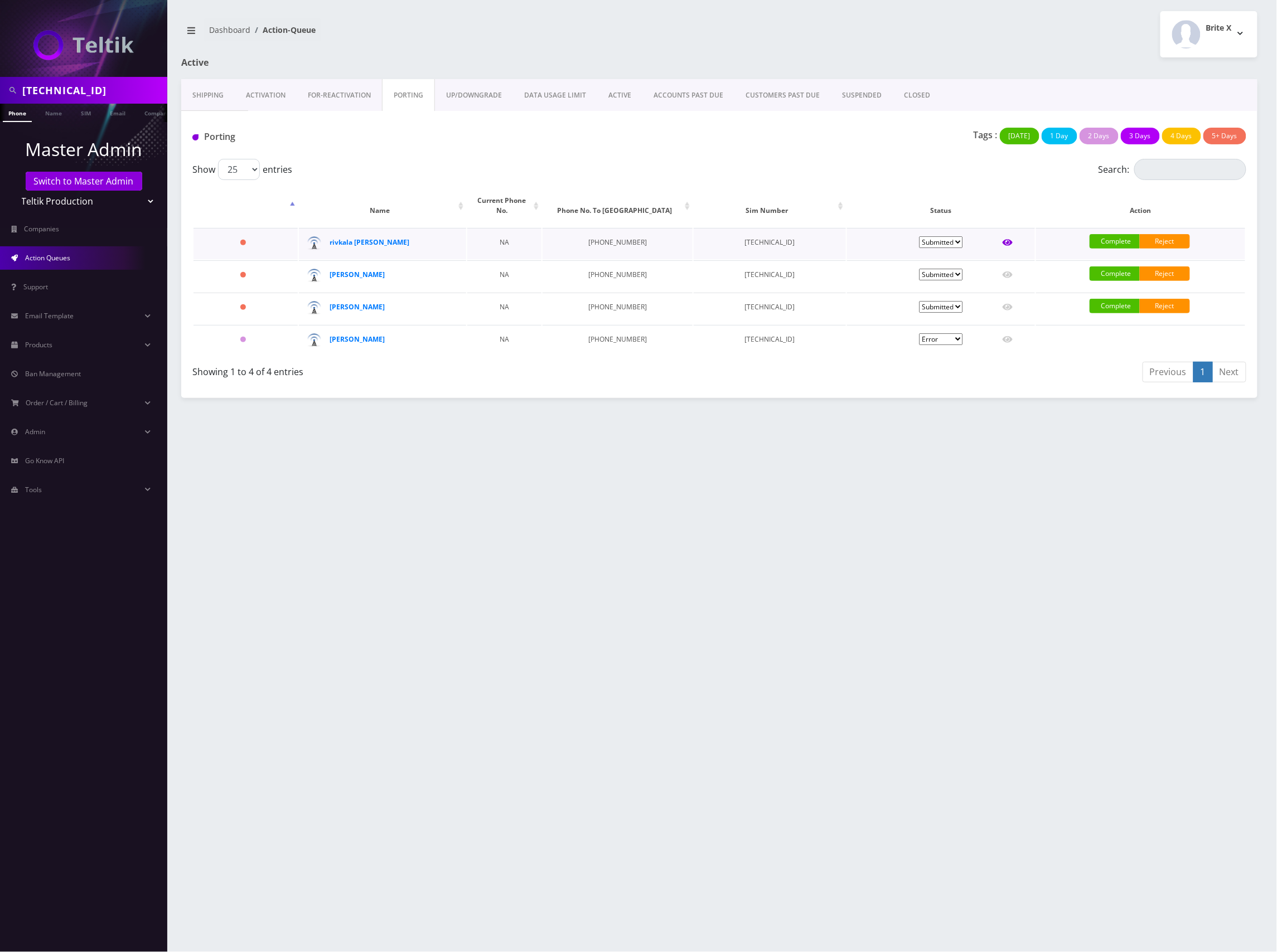
type input "10952"
type input "89148000011554093748"
type input "8455872860"
type input "tracfone wireless"
type input "359908108398232"
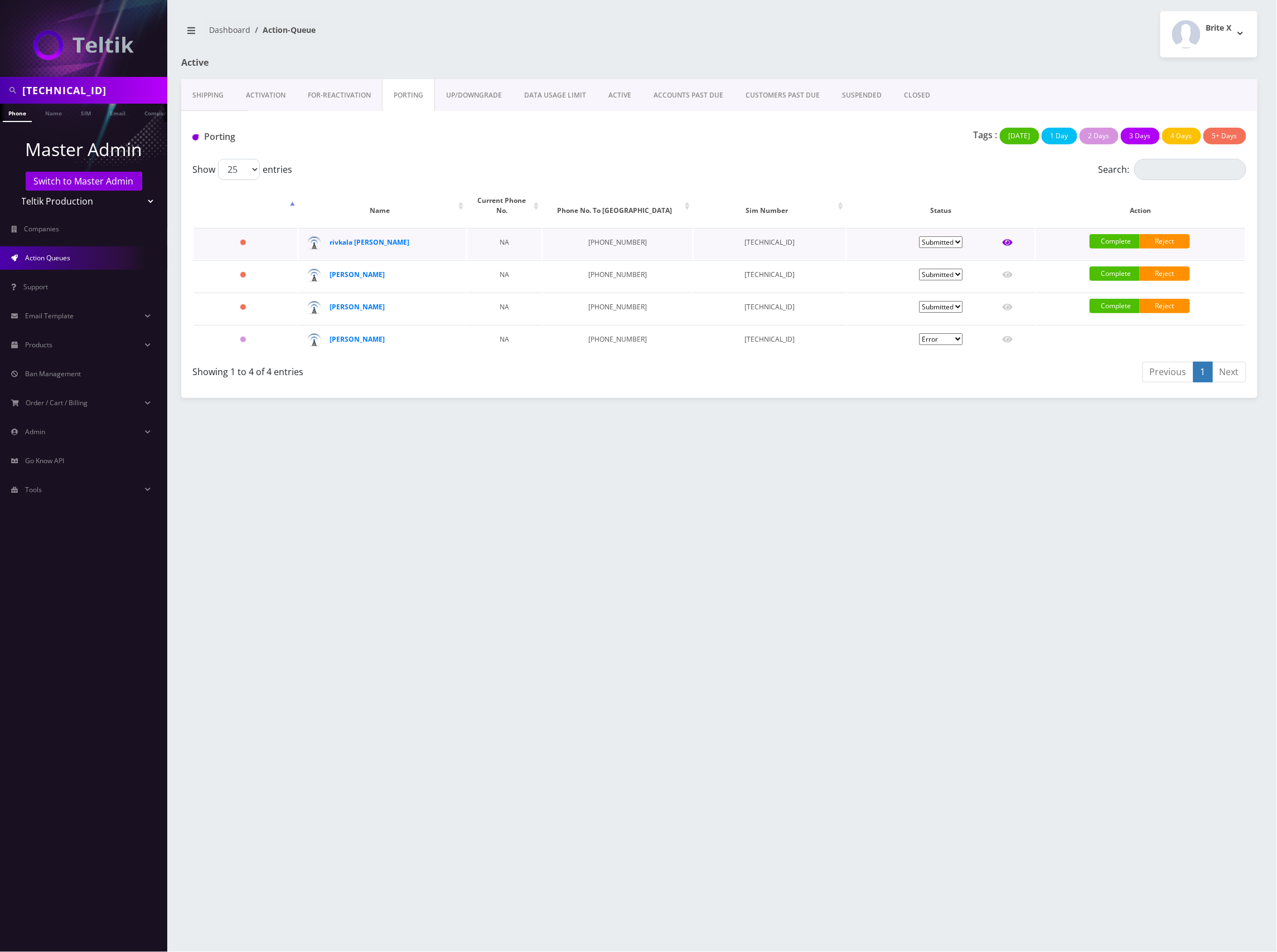
type input "5782"
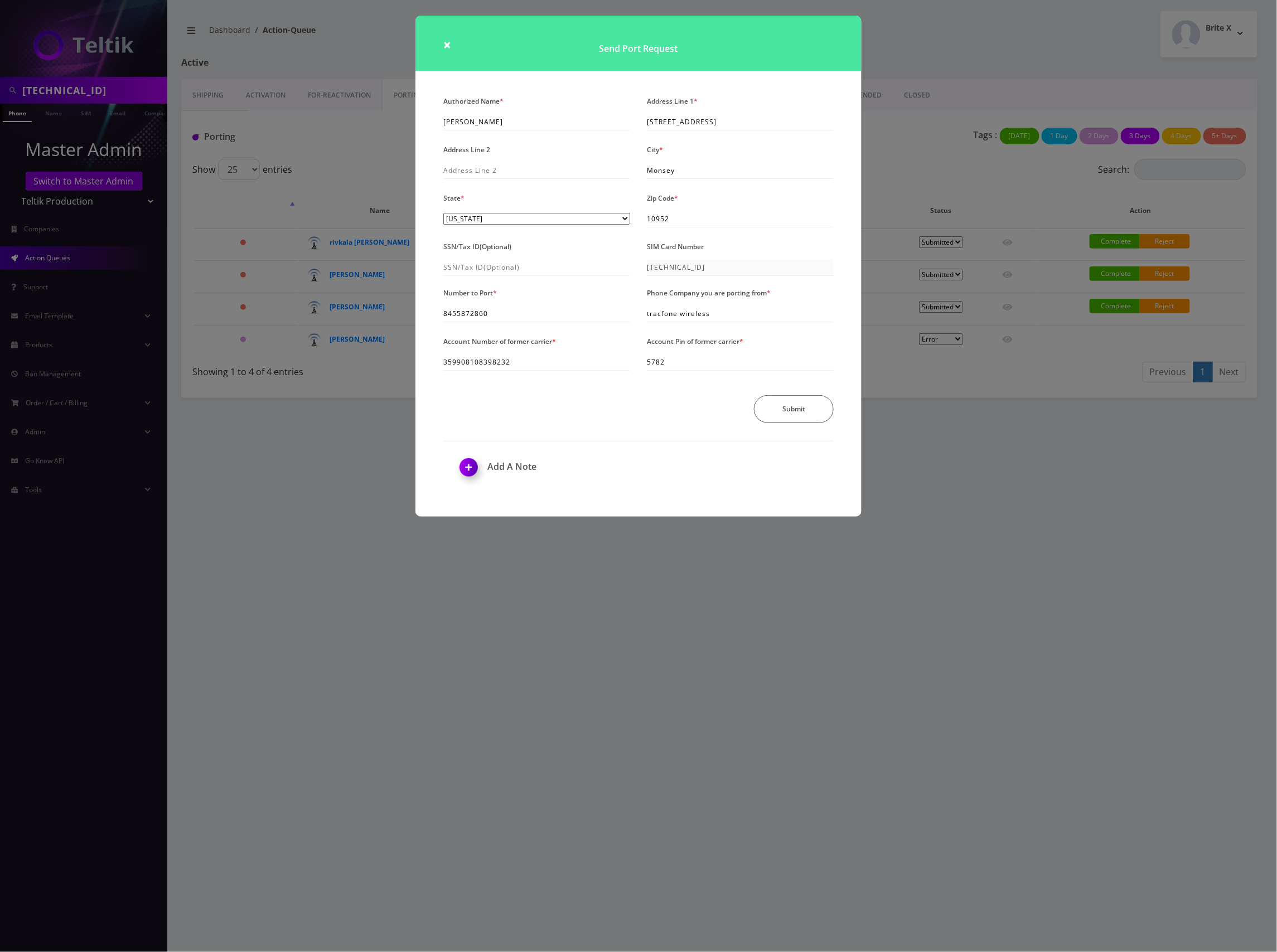
click at [913, 53] on div "× Send Port Request Authorized Name * Rivka Parnes Address Line 1 * 1 Valencia …" at bounding box center [638, 476] width 1277 height 952
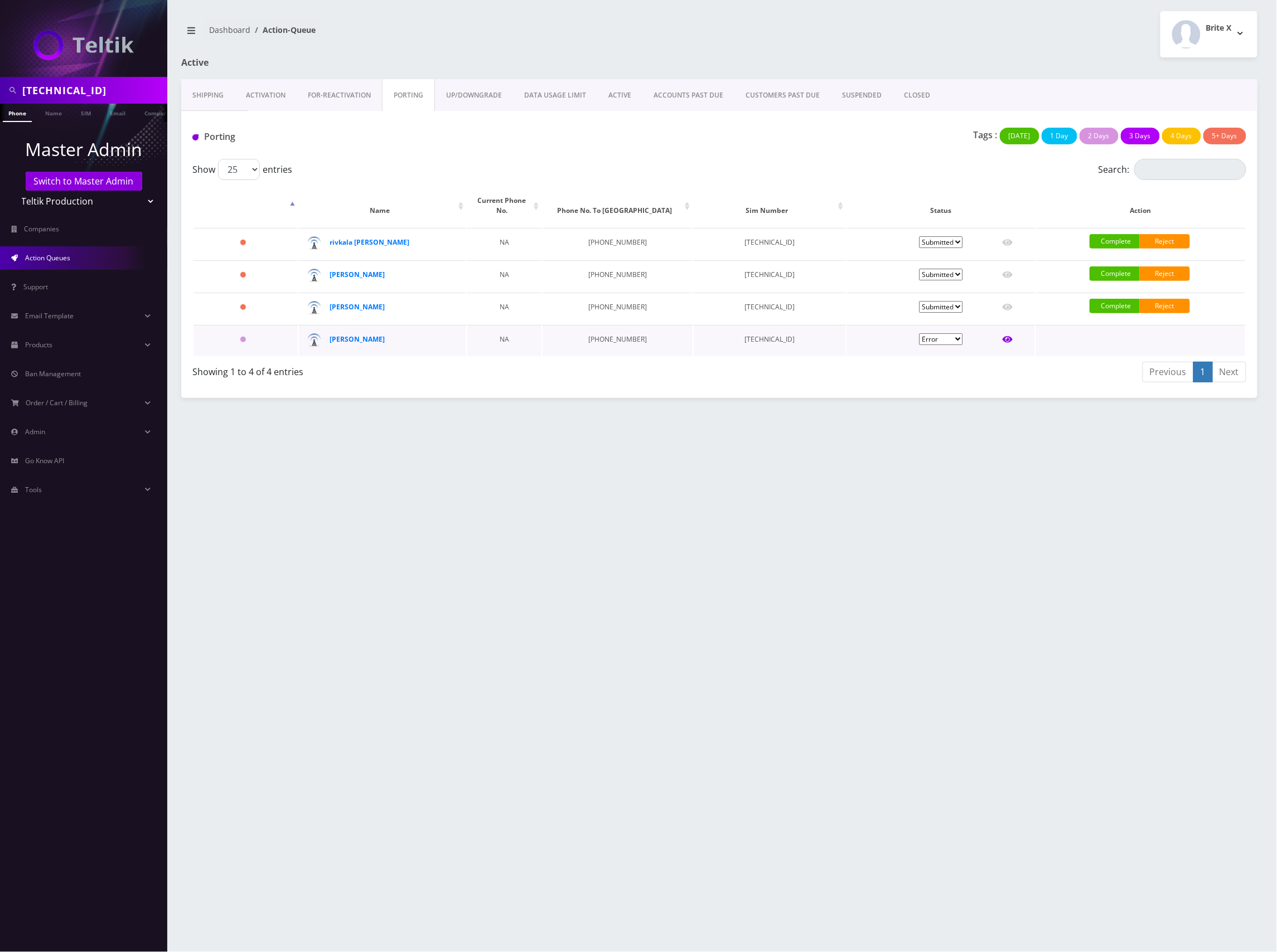
click at [1005, 336] on icon at bounding box center [1008, 340] width 10 height 6
type input "Shmuel Kops"
type input "2 Nicole Ct"
type input "Jackson"
select select "NJ"
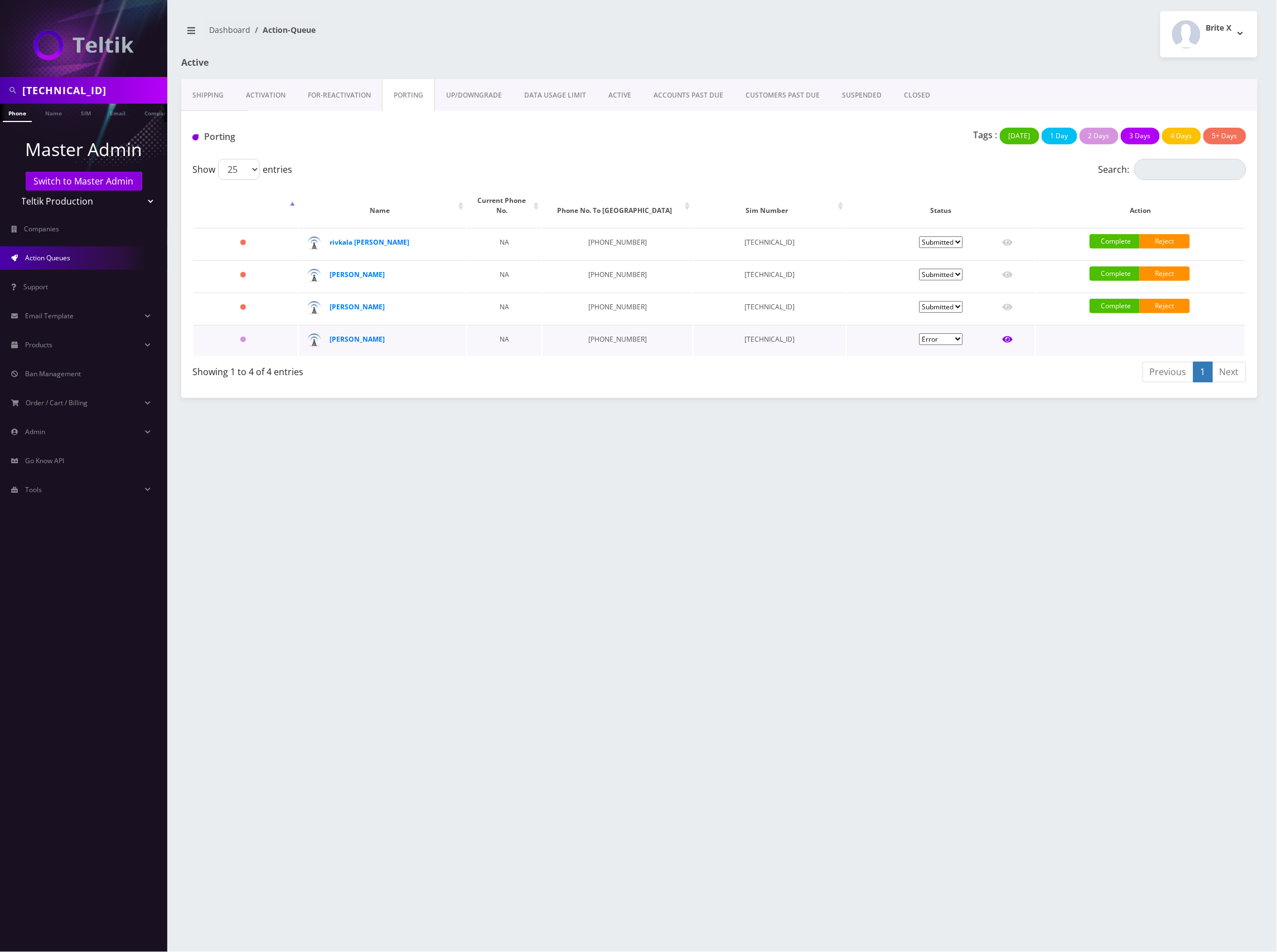
type input "08527"
type input "89148000011798233282"
type input "9086705370"
type input "tracfone"
type input "359908107613334"
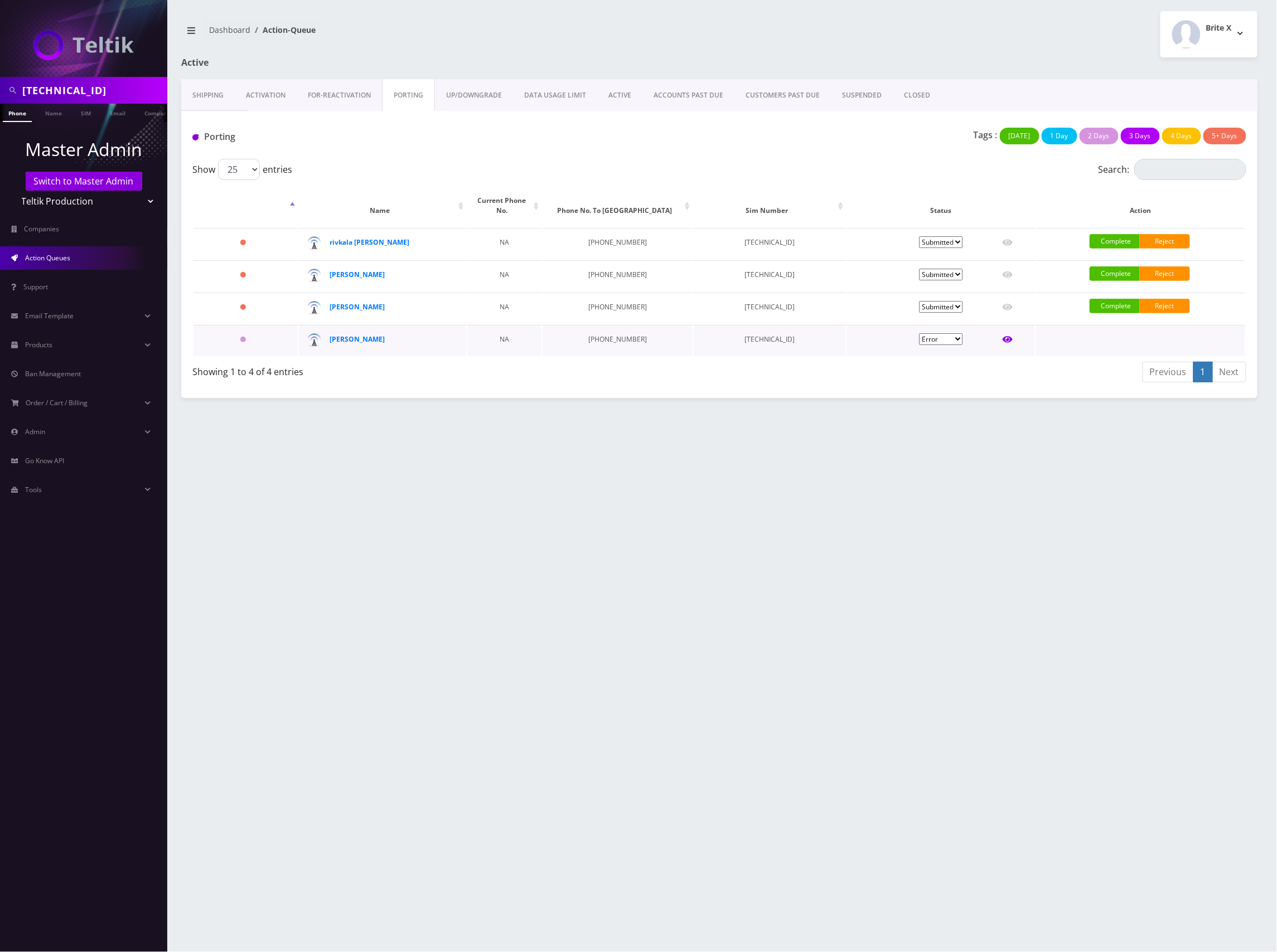
type input "3052"
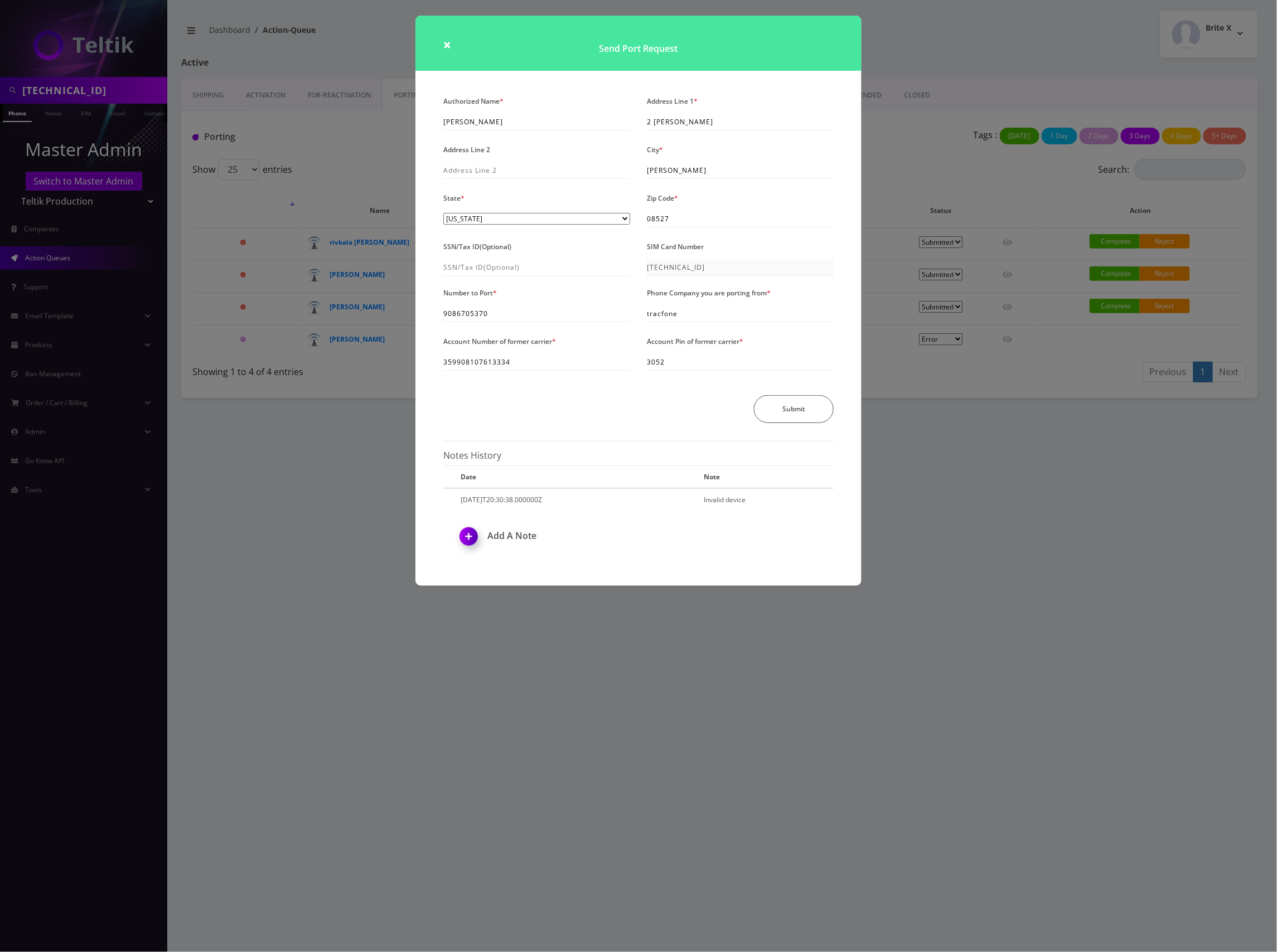
drag, startPoint x: 973, startPoint y: 426, endPoint x: 978, endPoint y: 417, distance: 10.3
click at [974, 426] on div "× Send Port Request Authorized Name * Shmuel Kops Address Line 1 * 2 Nicole Ct …" at bounding box center [638, 476] width 1277 height 952
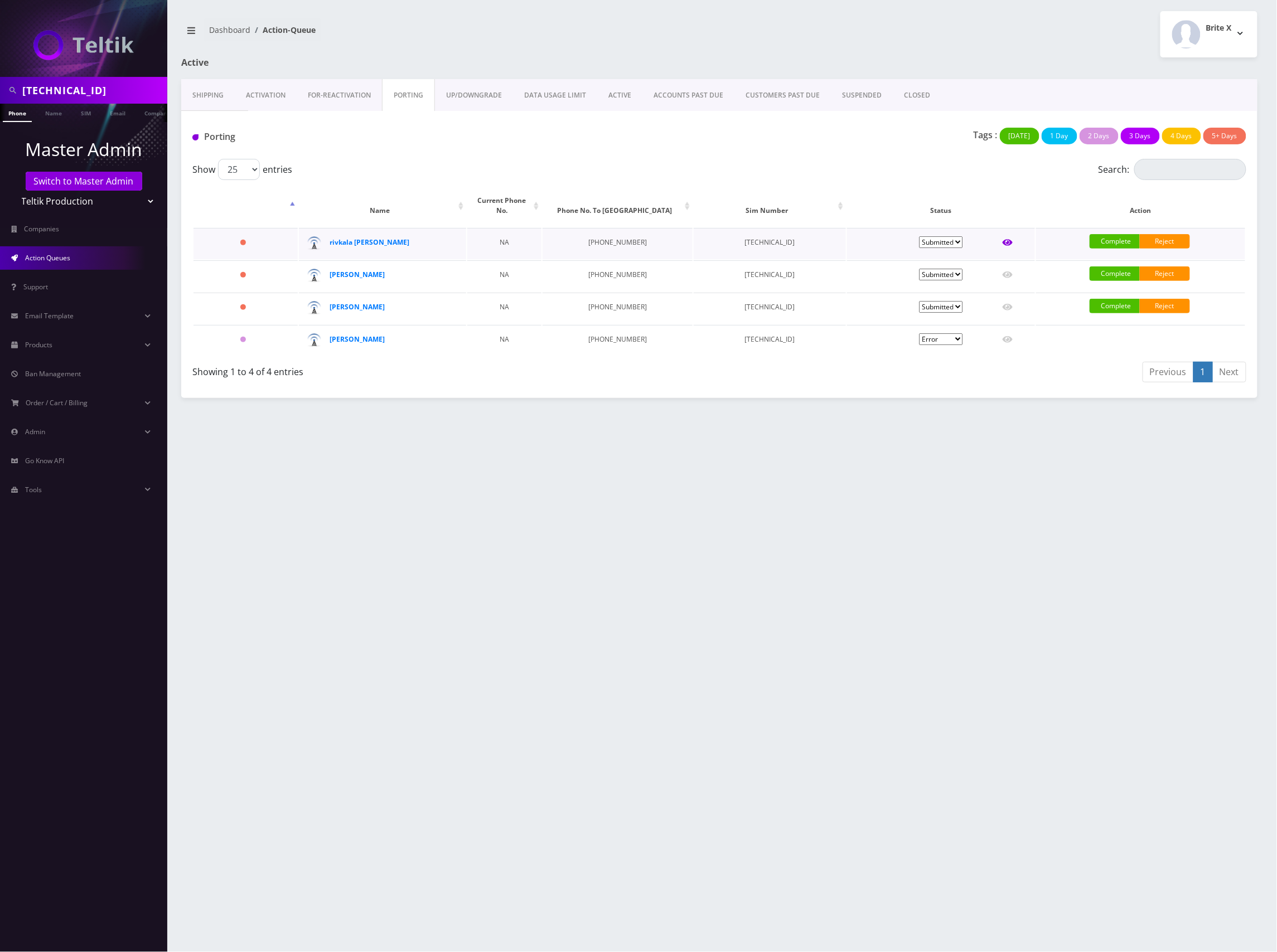
click at [1009, 238] on icon at bounding box center [1008, 242] width 10 height 9
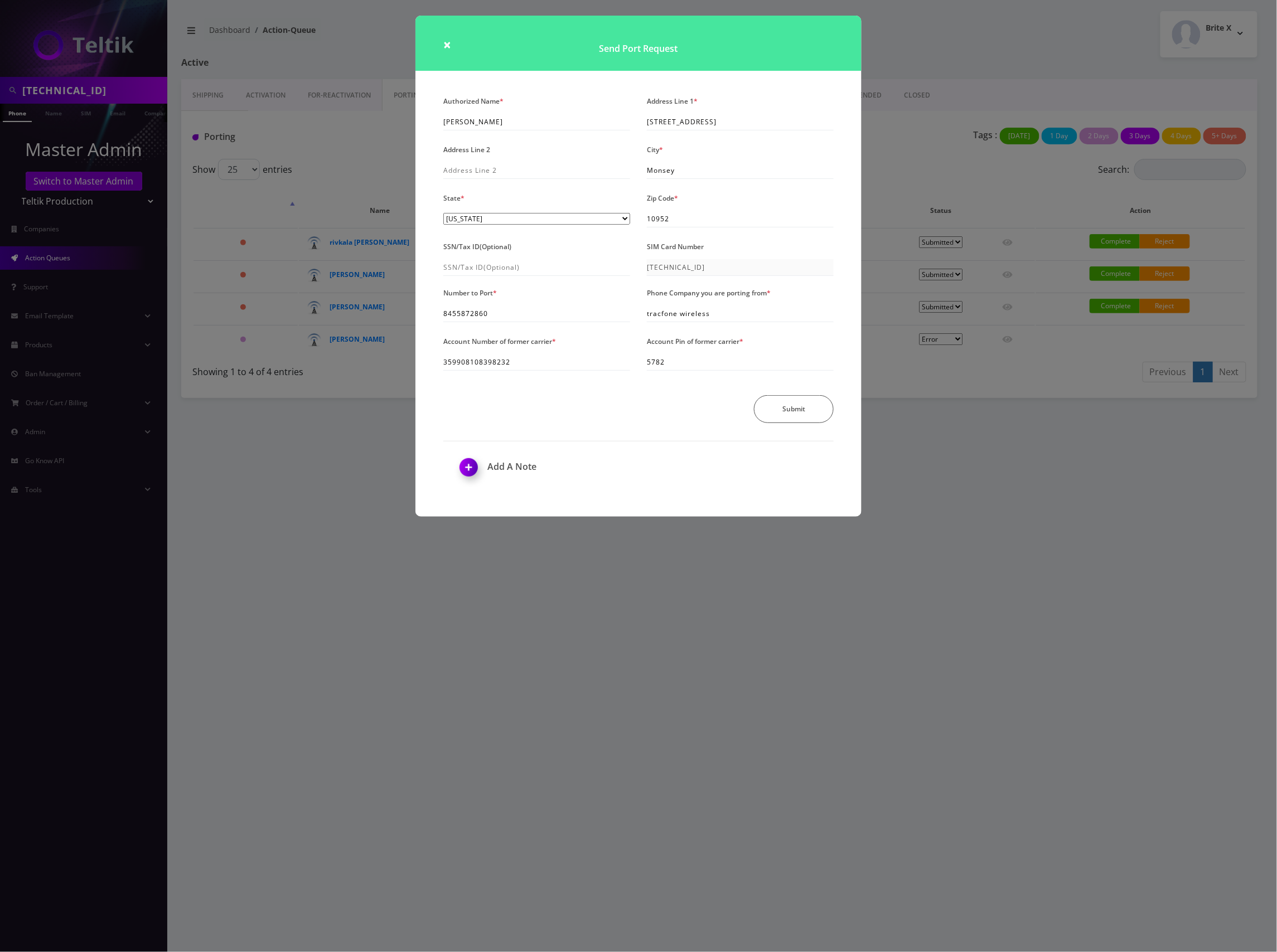
click at [947, 58] on div "× Send Port Request Authorized Name * Rivka Parnes Address Line 1 * 1 Valencia …" at bounding box center [638, 476] width 1277 height 952
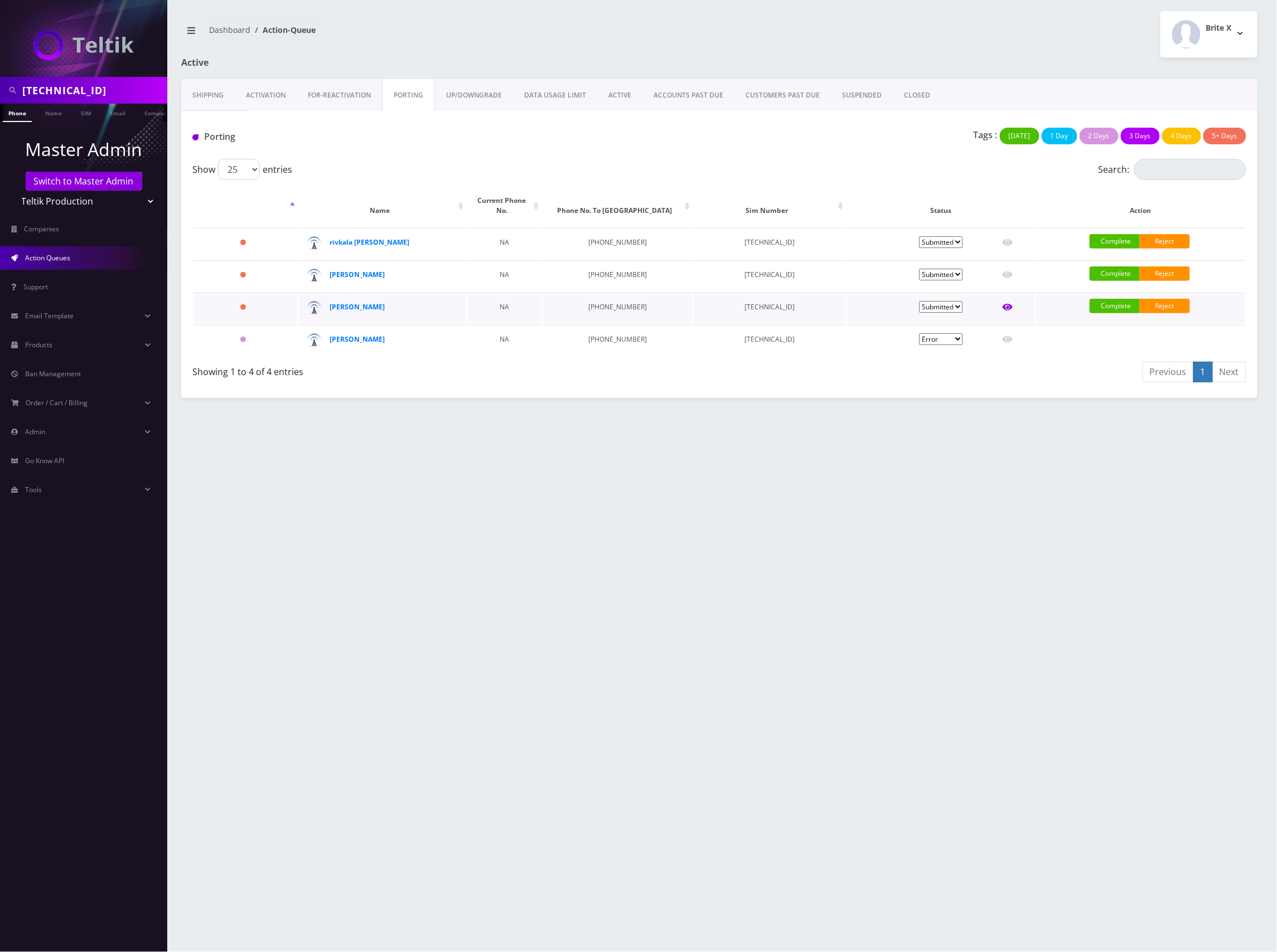
click at [1012, 304] on icon at bounding box center [1008, 307] width 10 height 6
type input "Bassy Lieberman"
type input "9 11th Street"
type input "Lakewood"
select select "NJ"
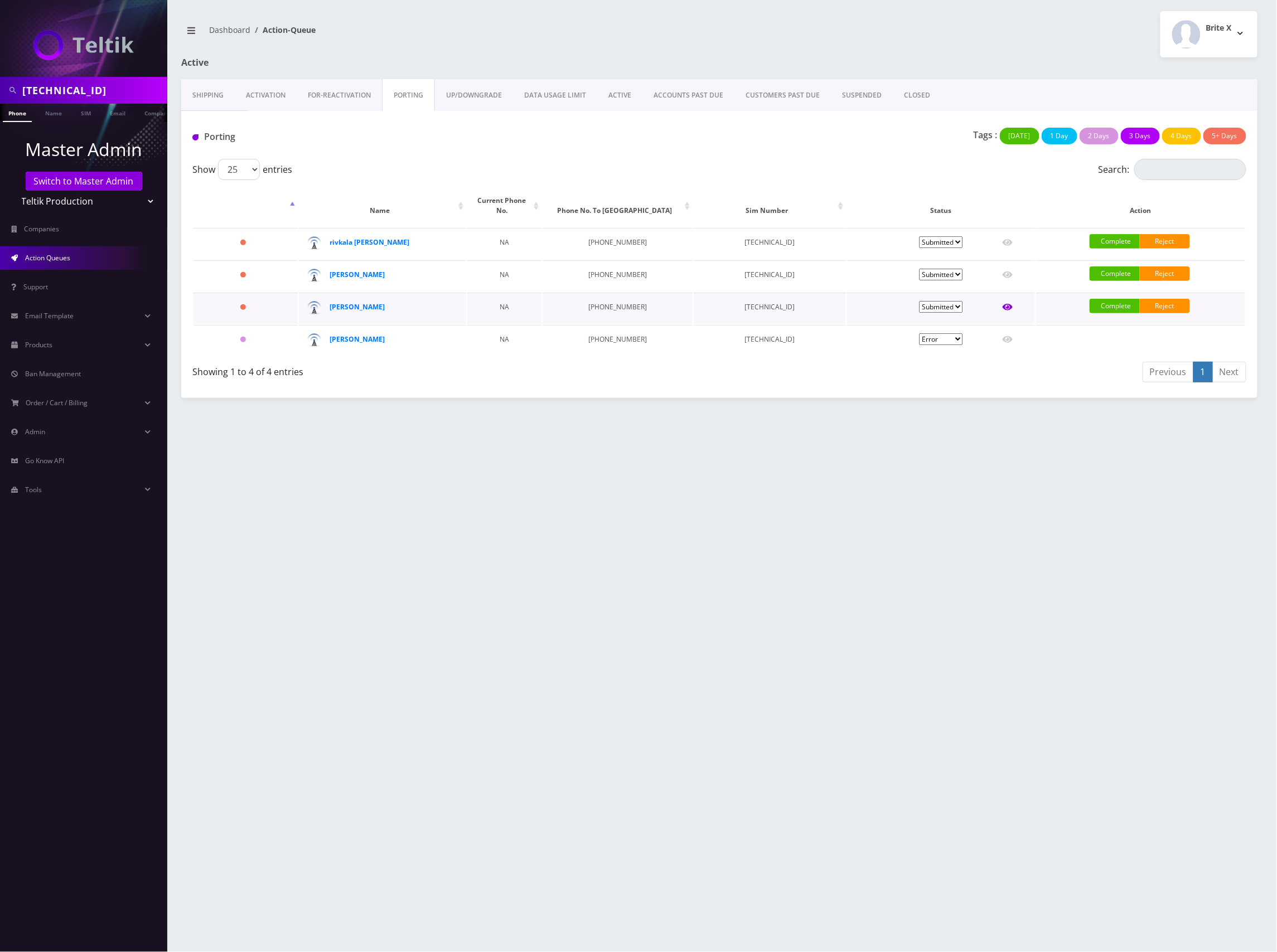
type input "08701"
type input "89148000011798237226"
type input "8483671667"
type input "Us Mobile"
type input "1939183"
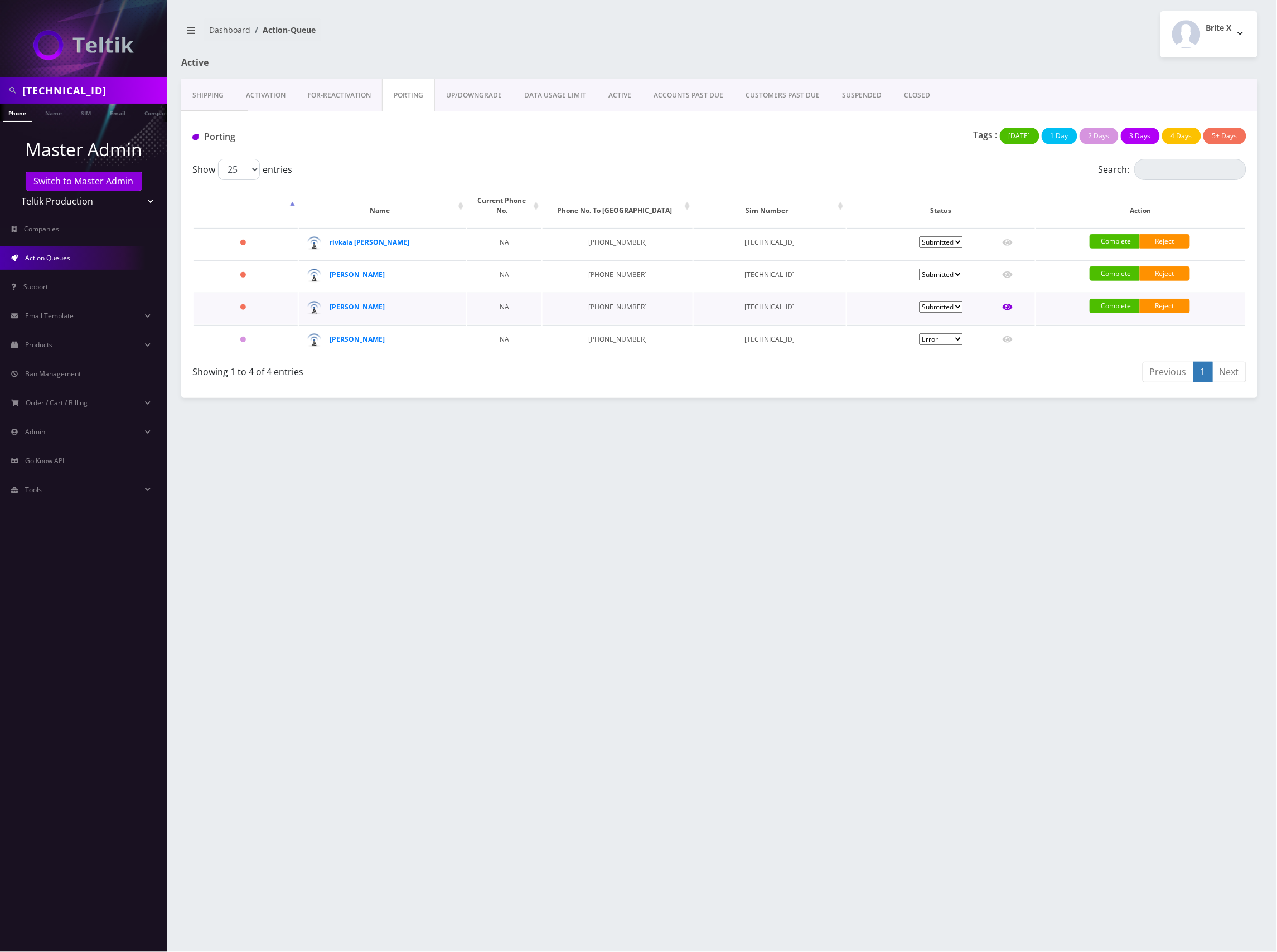
type input "1866"
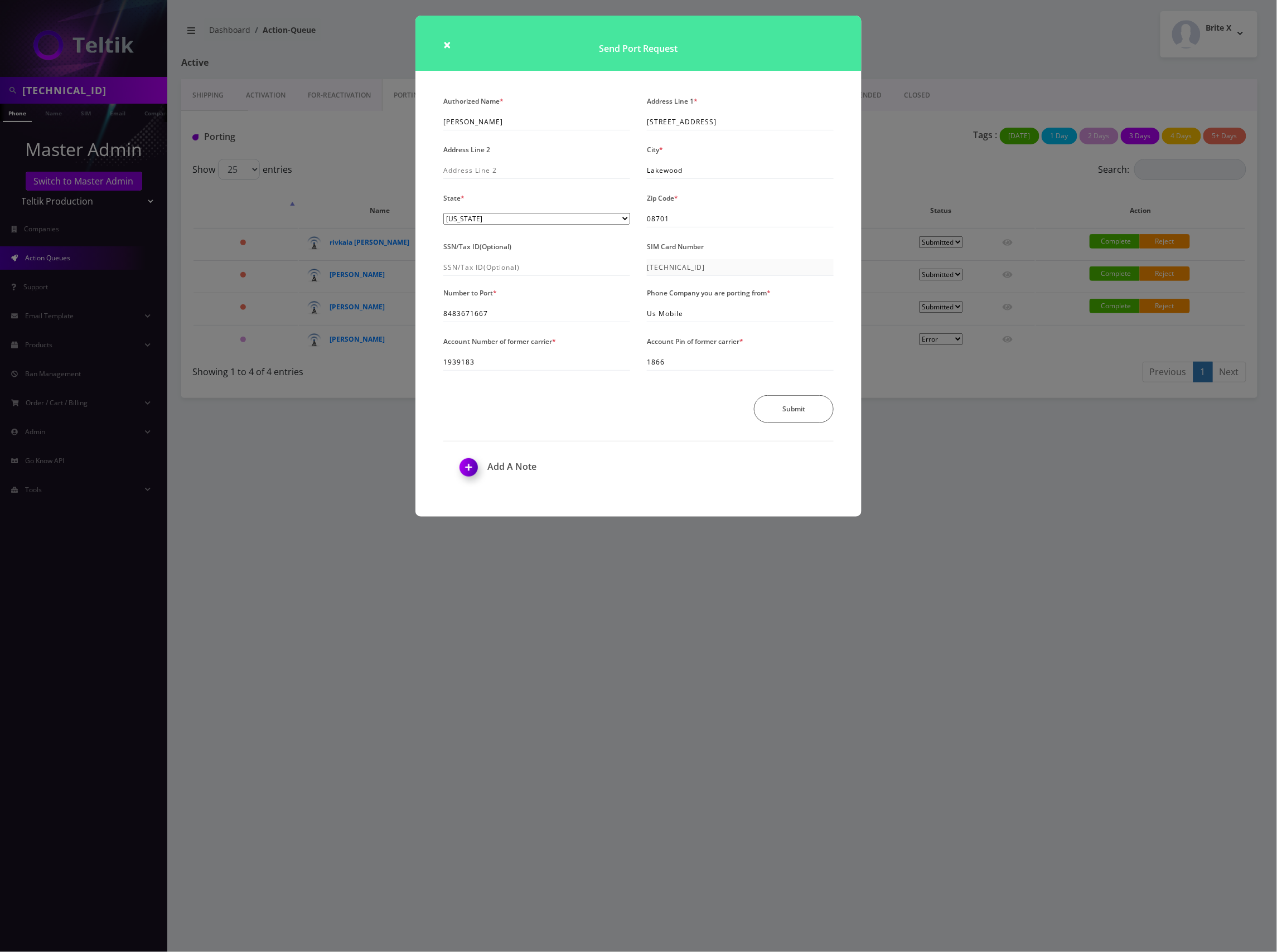
click at [926, 48] on div "× Send Port Request Authorized Name * Bassy Lieberman Address Line 1 * 9 11th S…" at bounding box center [638, 476] width 1277 height 952
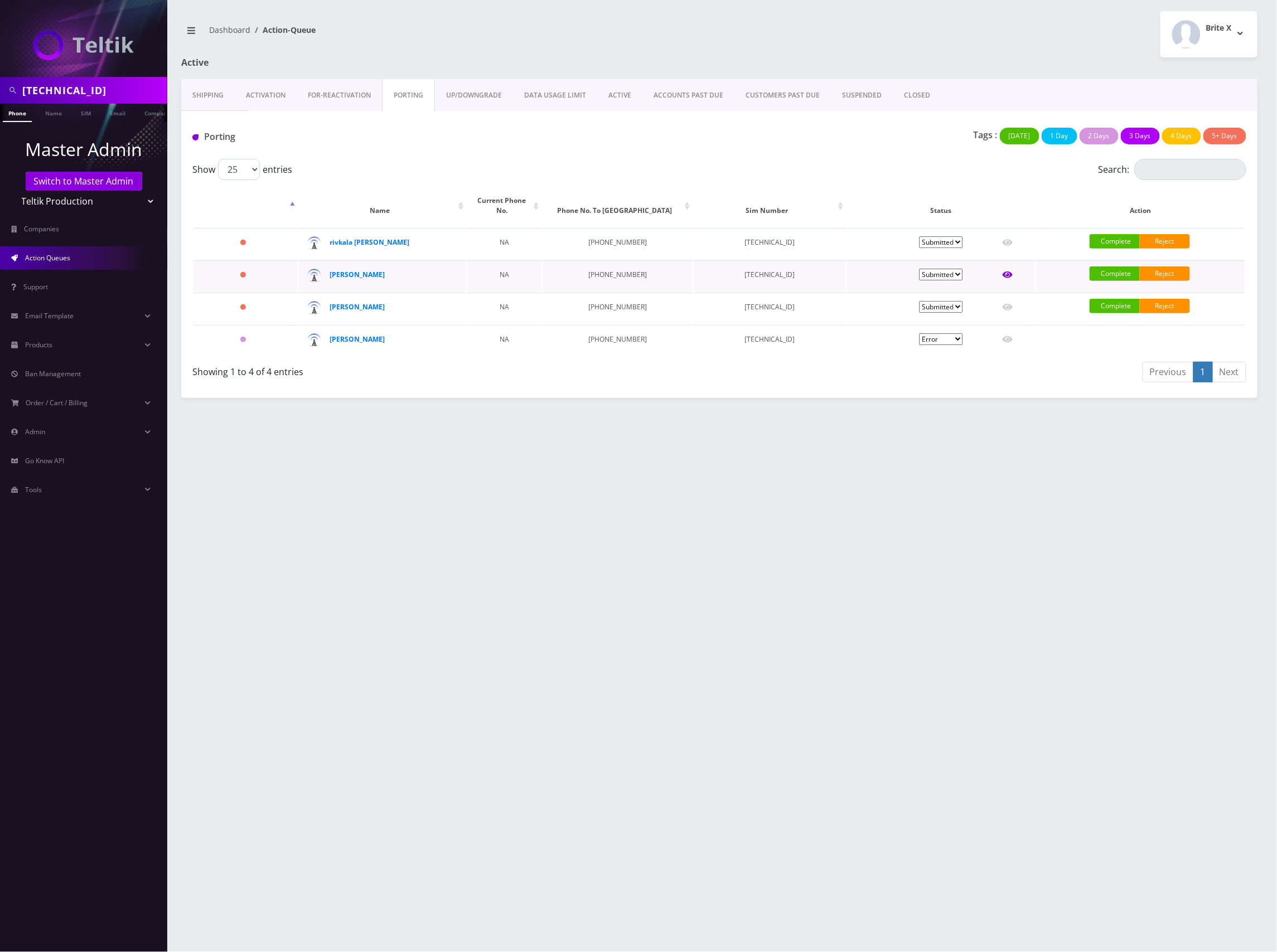
click at [1011, 270] on icon at bounding box center [1008, 274] width 10 height 9
type input "Bnos Esther"
type input "116 North Labrea"
type input "Los Angeles"
select select "CA"
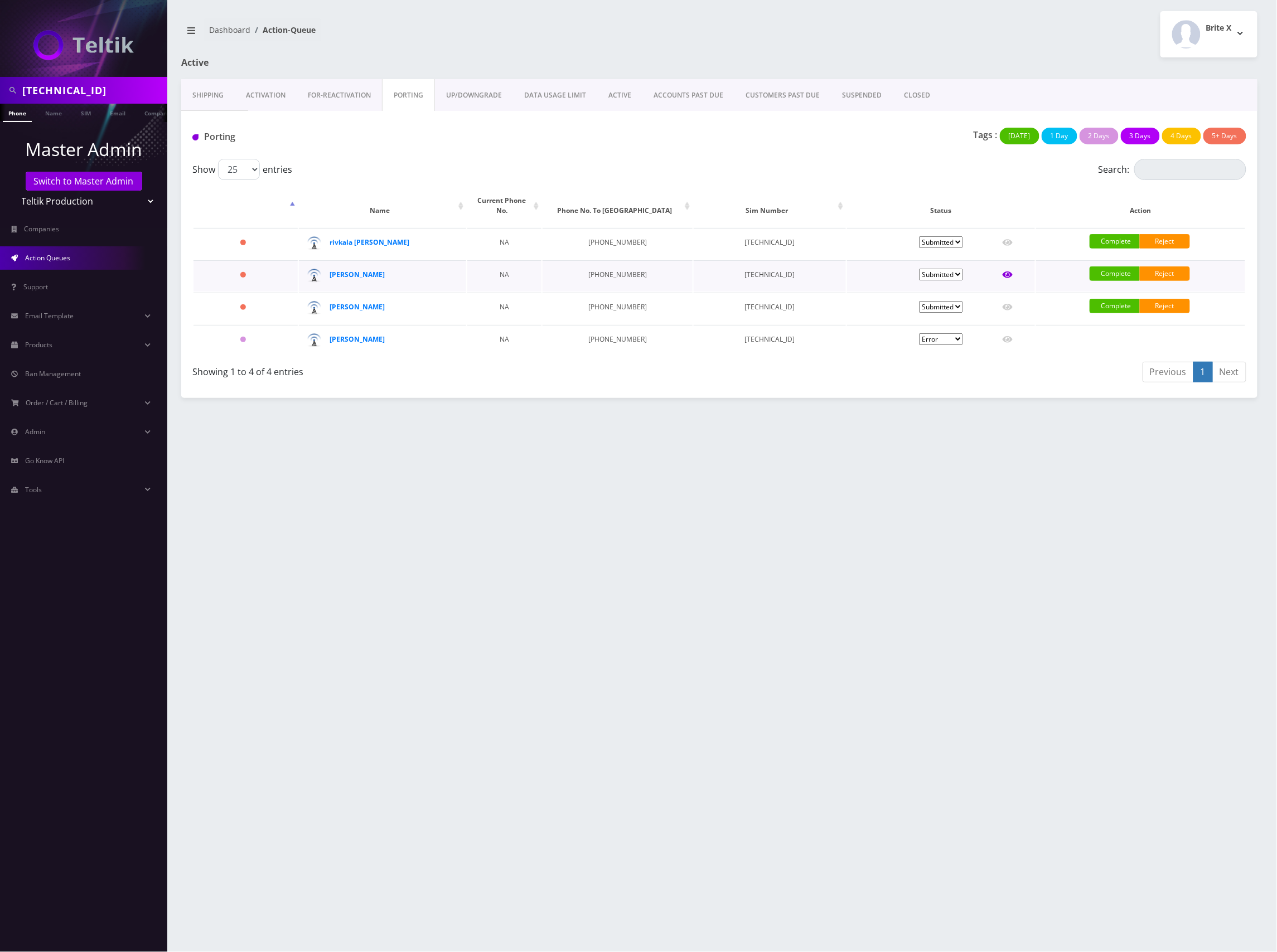
type input "90036"
type input "89148000011798233241"
type input "3233511937"
type input "7008"
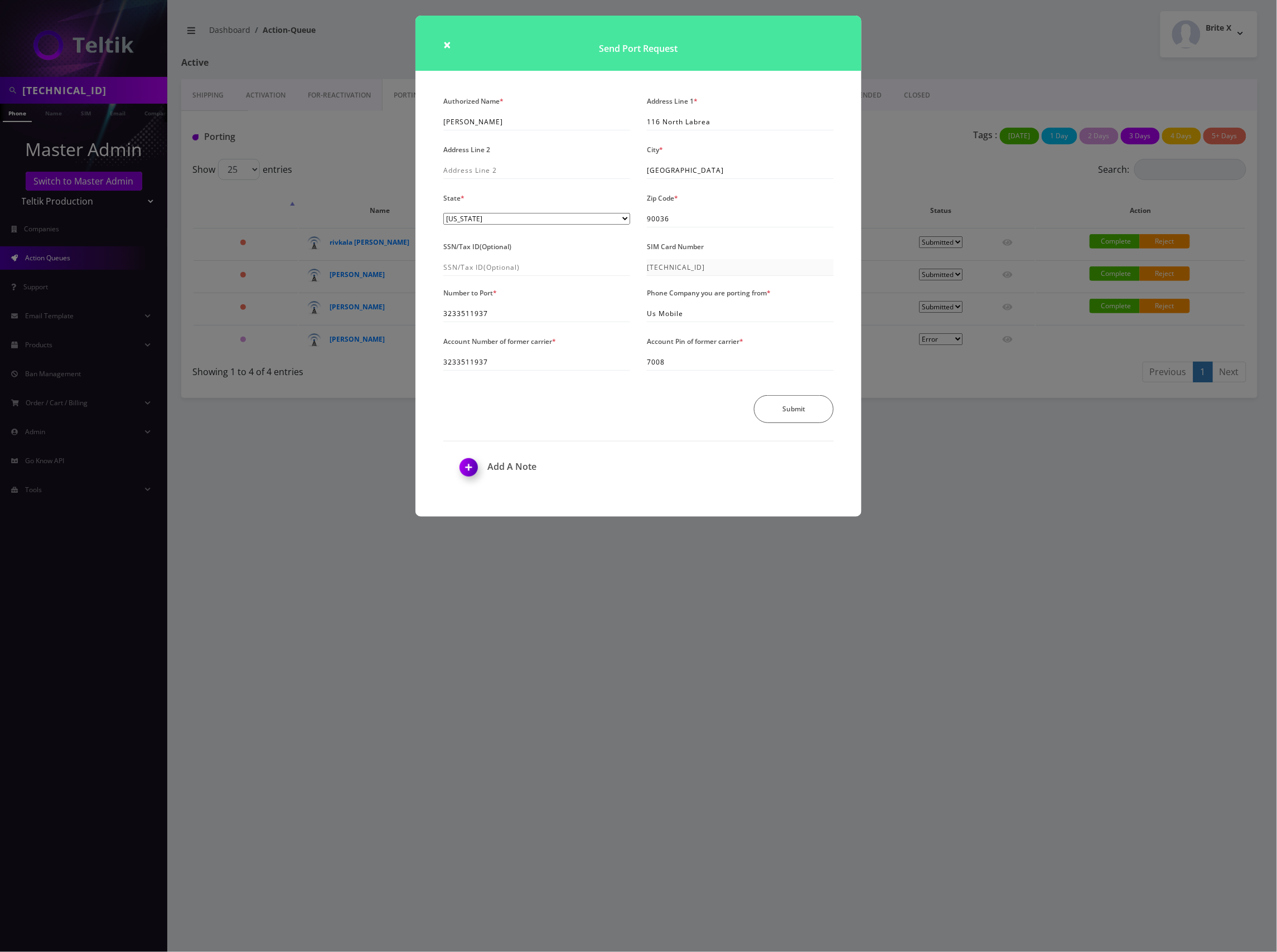
drag, startPoint x: 925, startPoint y: 61, endPoint x: 940, endPoint y: 74, distance: 19.8
click at [926, 61] on div "× Send Port Request Authorized Name * Bnos Esther Address Line 1 * 116 North La…" at bounding box center [638, 476] width 1277 height 952
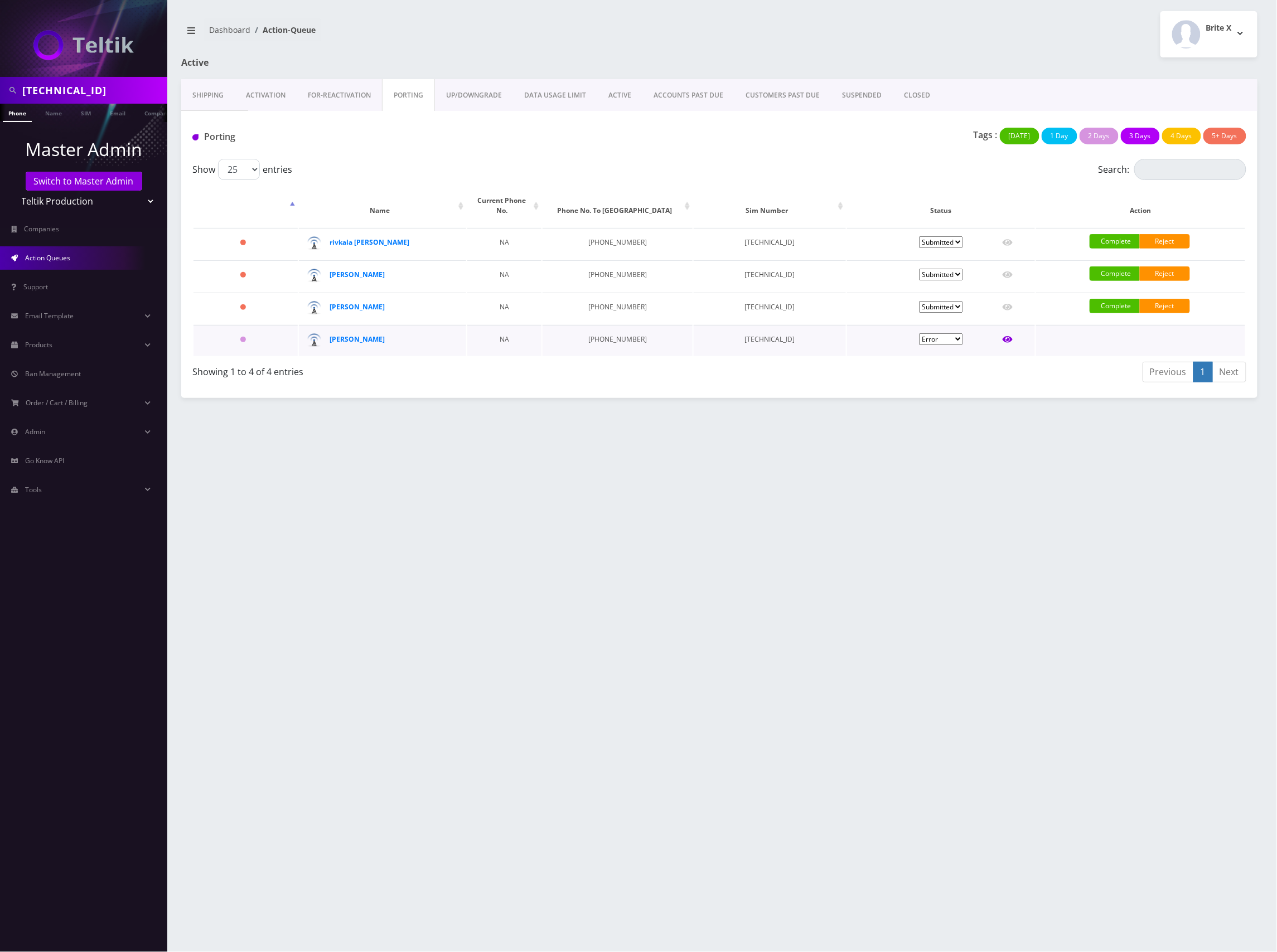
click at [1013, 335] on icon at bounding box center [1008, 339] width 10 height 9
type input "Shmuel Kops"
type input "2 Nicole Ct"
type input "Jackson"
select select "NJ"
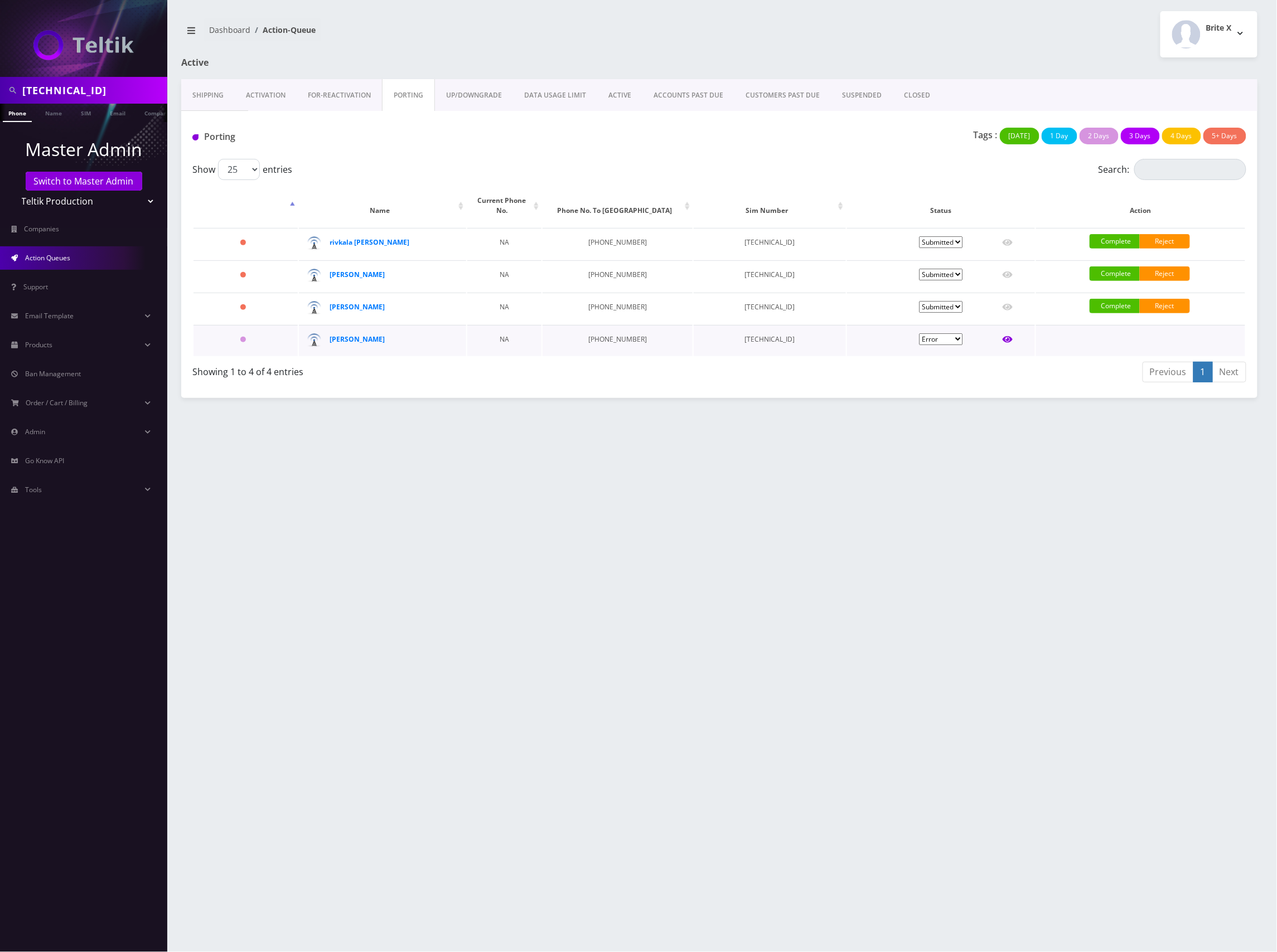
type input "08527"
type input "89148000011798233282"
type input "9086705370"
type input "tracfone"
type input "359908107613334"
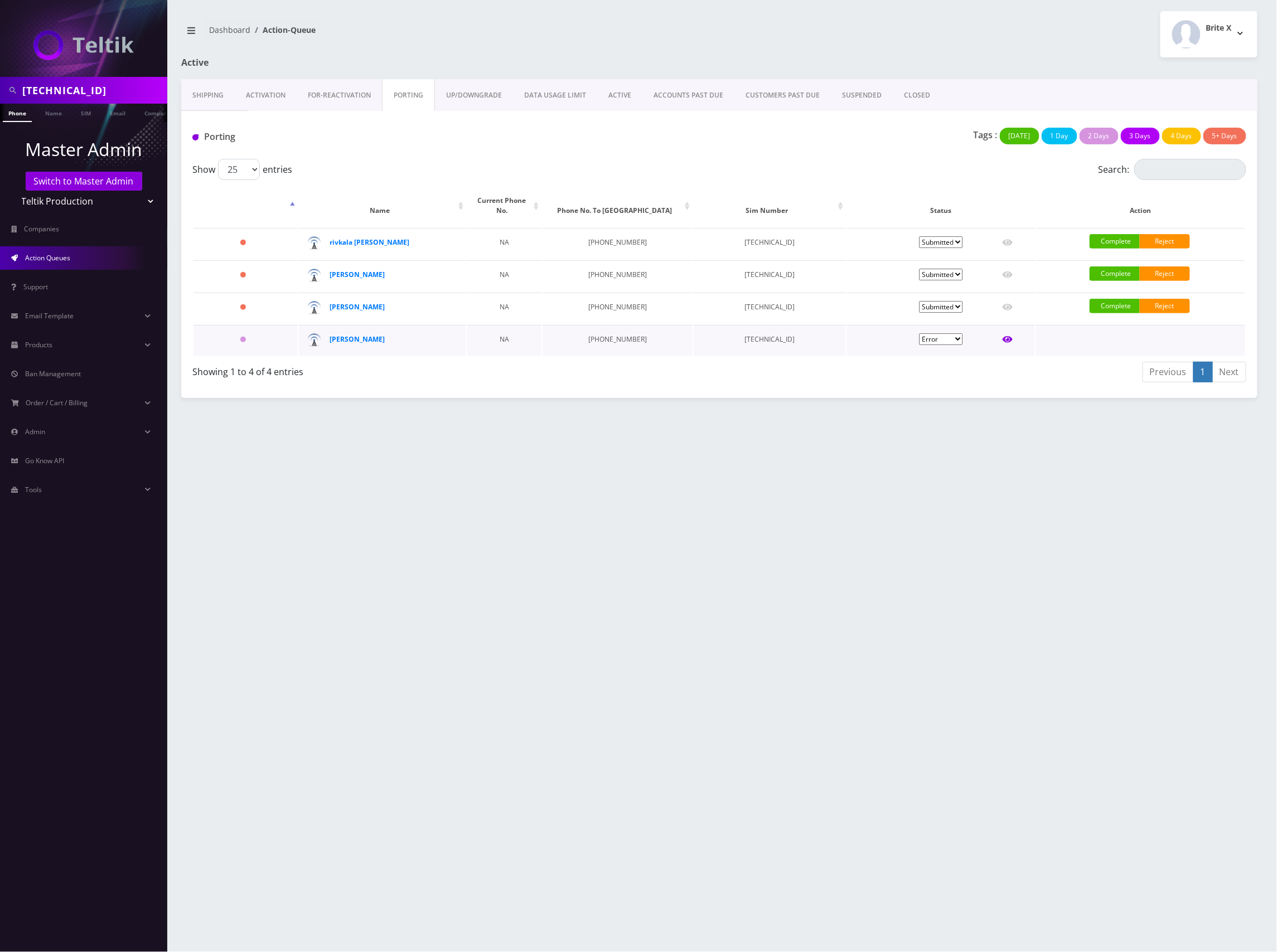
type input "3052"
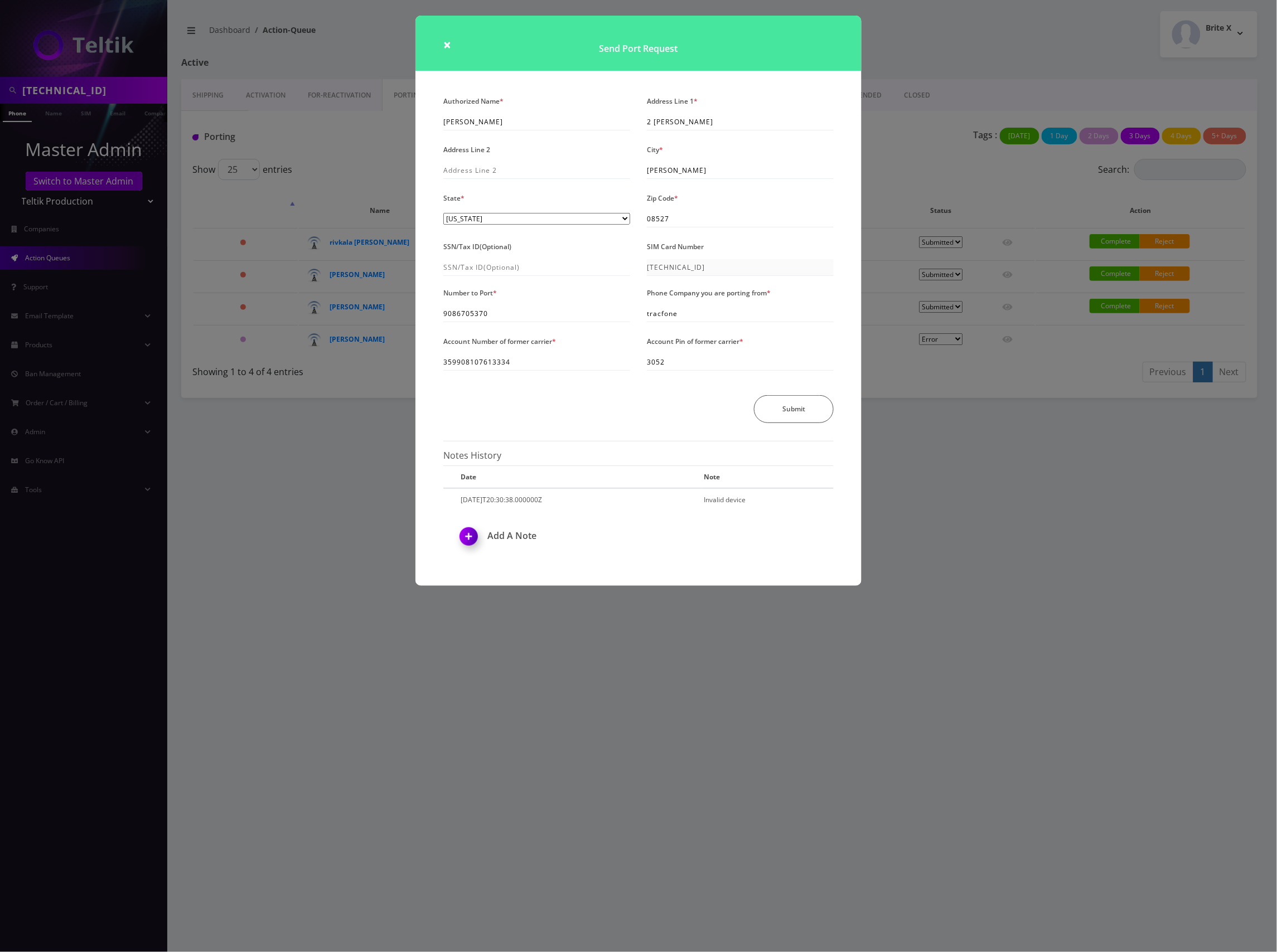
click at [933, 46] on div "× Send Port Request Authorized Name * Shmuel Kops Address Line 1 * 2 Nicole Ct …" at bounding box center [638, 476] width 1277 height 952
